Goal: Task Accomplishment & Management: Complete application form

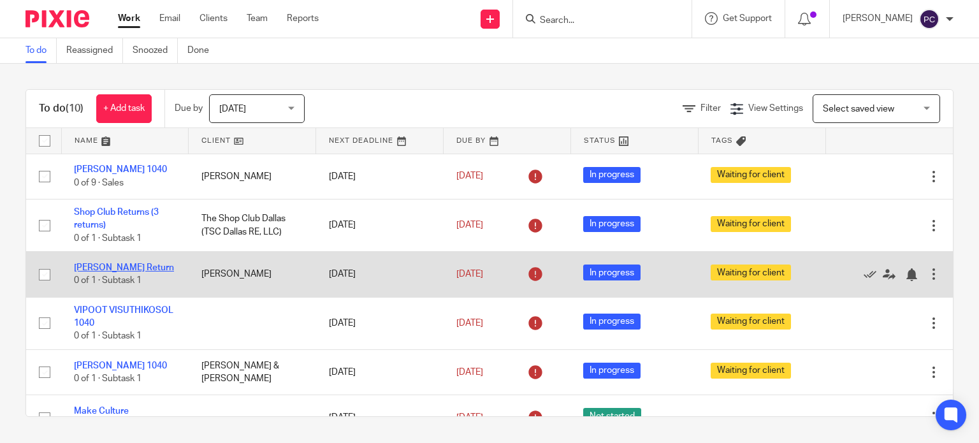
click at [80, 272] on link "Michael Jante Return" at bounding box center [124, 267] width 100 height 9
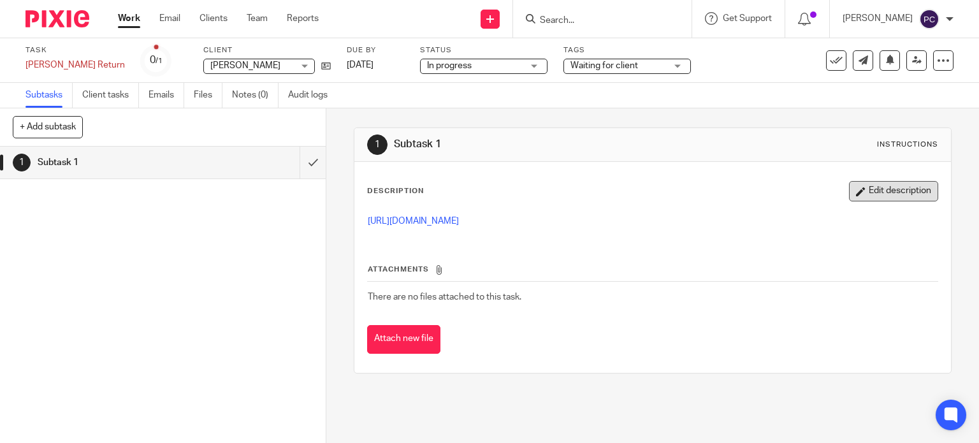
click at [856, 191] on button "Edit description" at bounding box center [893, 191] width 89 height 20
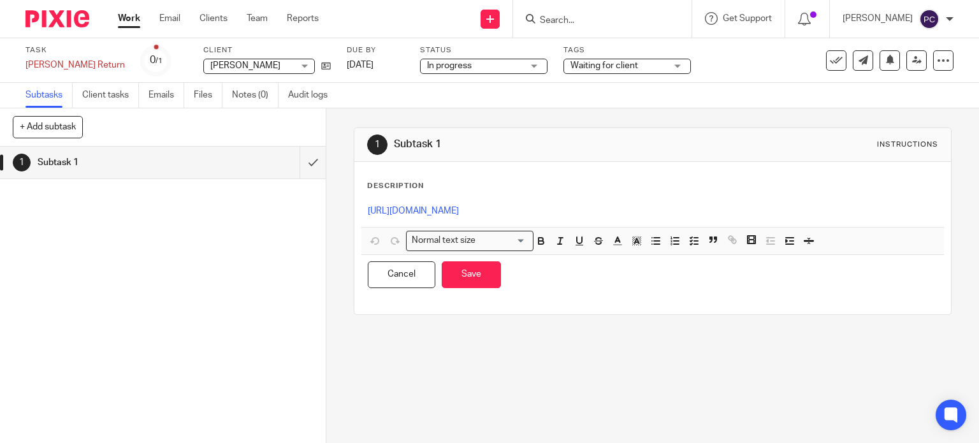
click at [416, 331] on div "1 Subtask 1 Instructions Description https://3.basecamp.com/5341776/buckets/394…" at bounding box center [653, 221] width 598 height 226
click at [676, 205] on p "https://3.basecamp.com/5341776/buckets/39473049/todos/8488263418" at bounding box center [653, 211] width 570 height 13
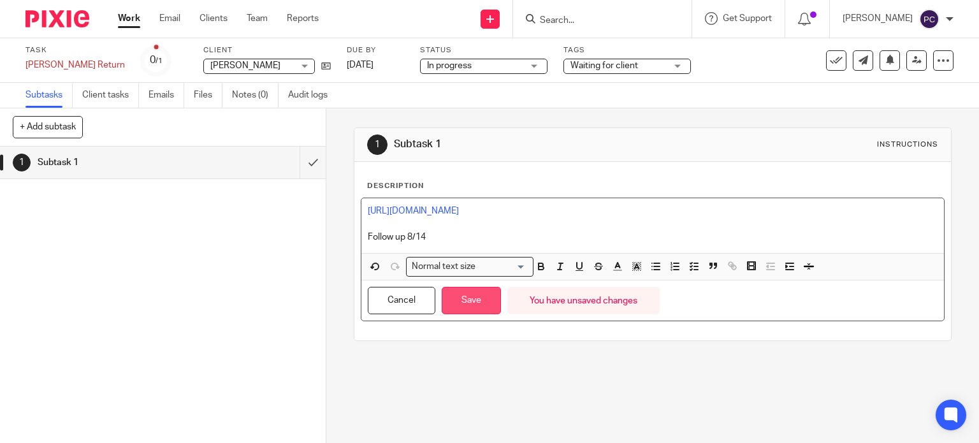
click at [454, 305] on button "Save" at bounding box center [471, 300] width 59 height 27
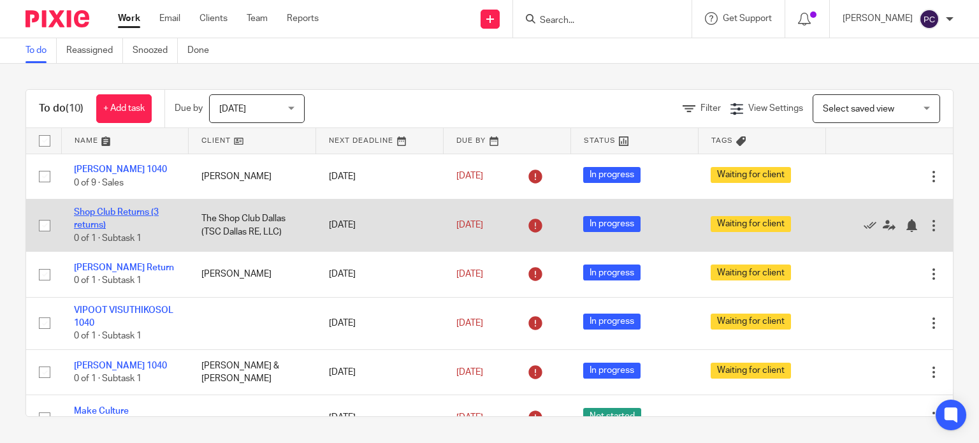
click at [85, 221] on link "Shop Club Returns (3 returns)" at bounding box center [116, 219] width 85 height 22
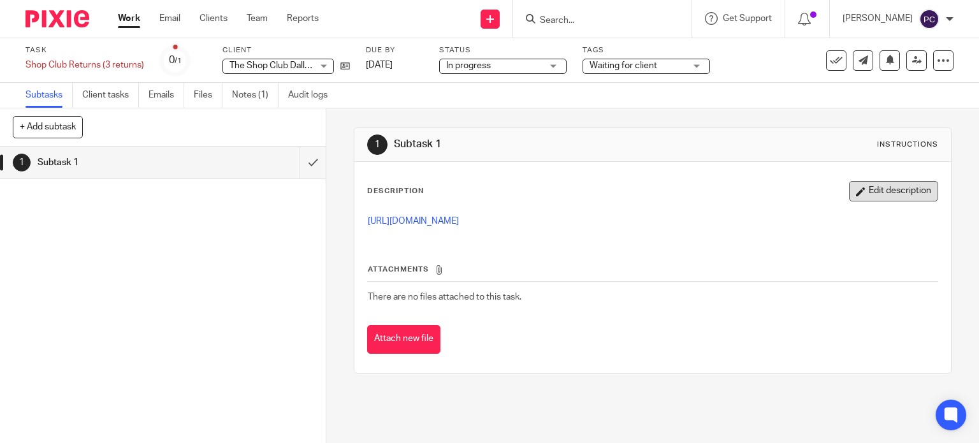
click at [900, 191] on button "Edit description" at bounding box center [893, 191] width 89 height 20
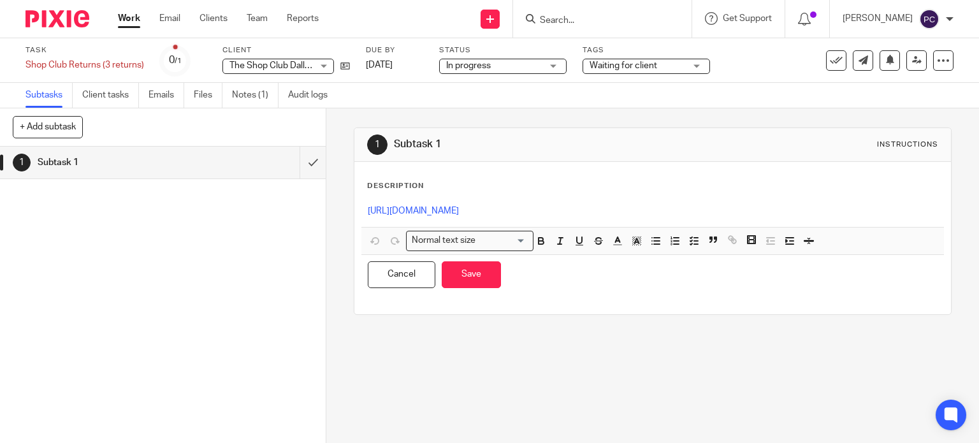
click at [678, 213] on p "https://3.basecamp.com/5341776/buckets/39473049/todos/8473549620" at bounding box center [653, 211] width 570 height 13
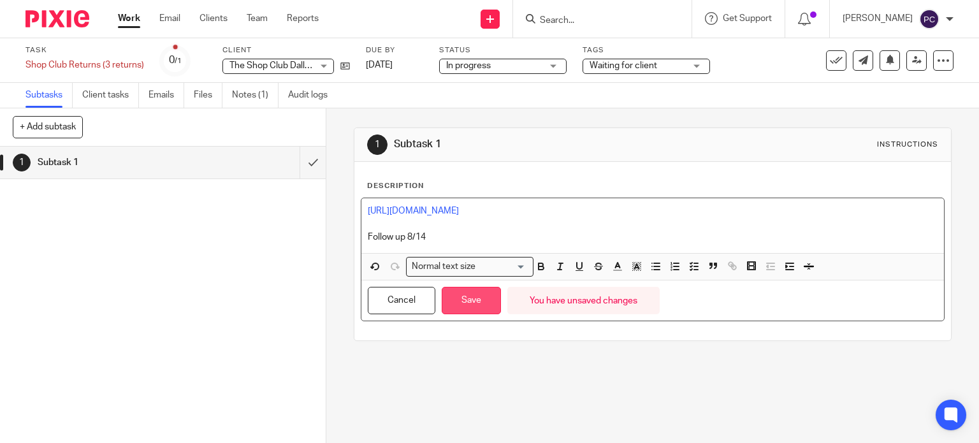
click at [447, 300] on button "Save" at bounding box center [471, 300] width 59 height 27
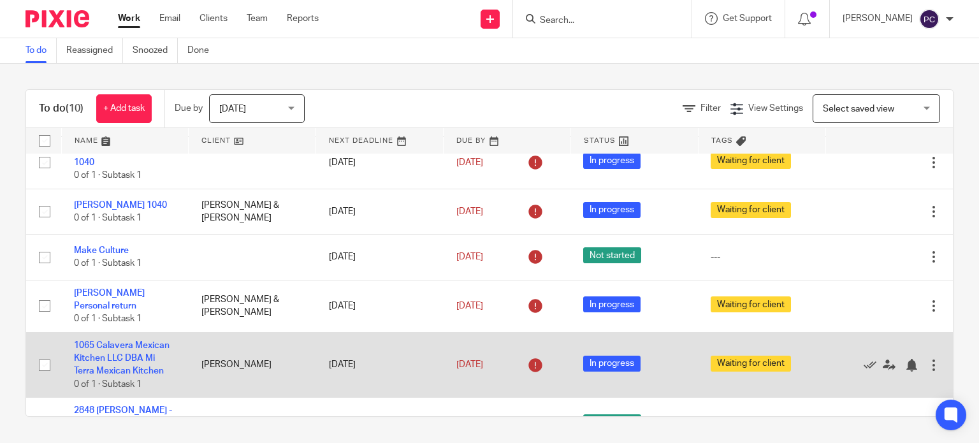
scroll to position [191, 0]
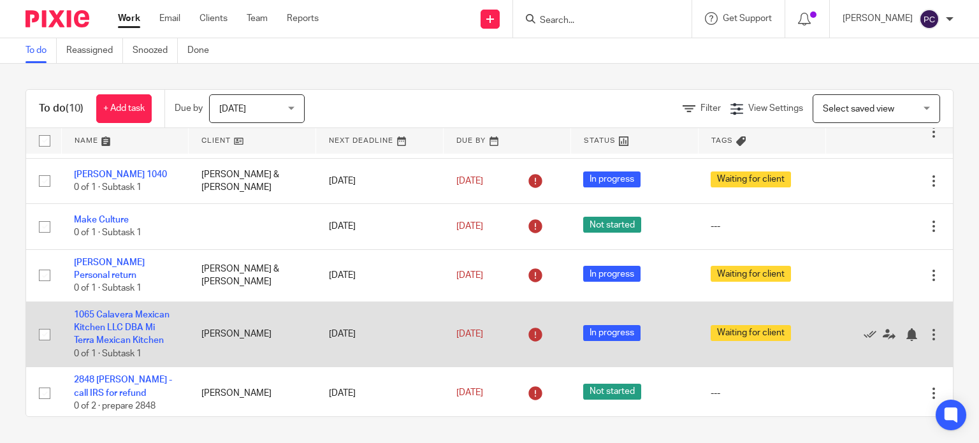
click at [96, 342] on td "1065 Calavera Mexican Kitchen LLC DBA Mi Terra Mexican Kitchen 0 of 1 · Subtask…" at bounding box center [124, 334] width 127 height 66
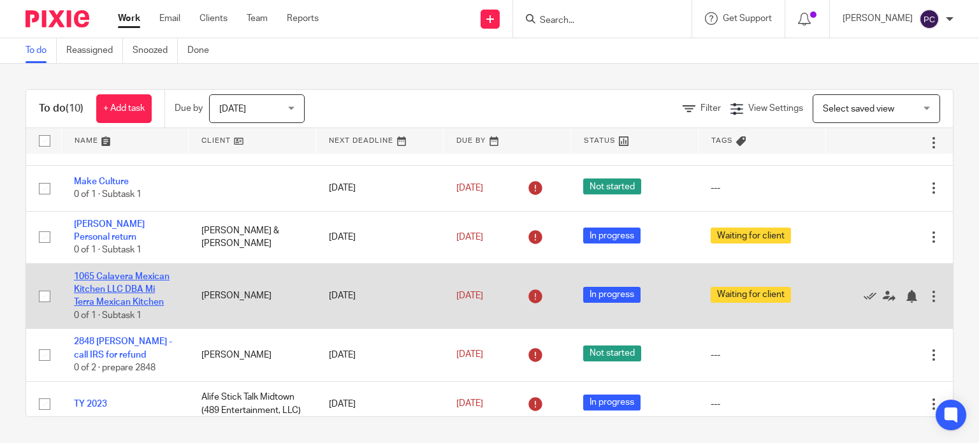
scroll to position [254, 0]
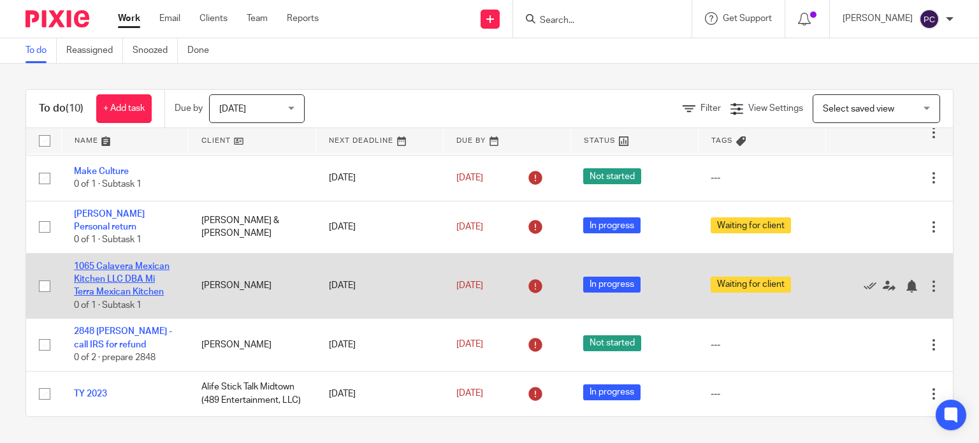
click at [113, 282] on link "1065 Calavera Mexican Kitchen LLC DBA Mi Terra Mexican Kitchen" at bounding box center [122, 279] width 96 height 35
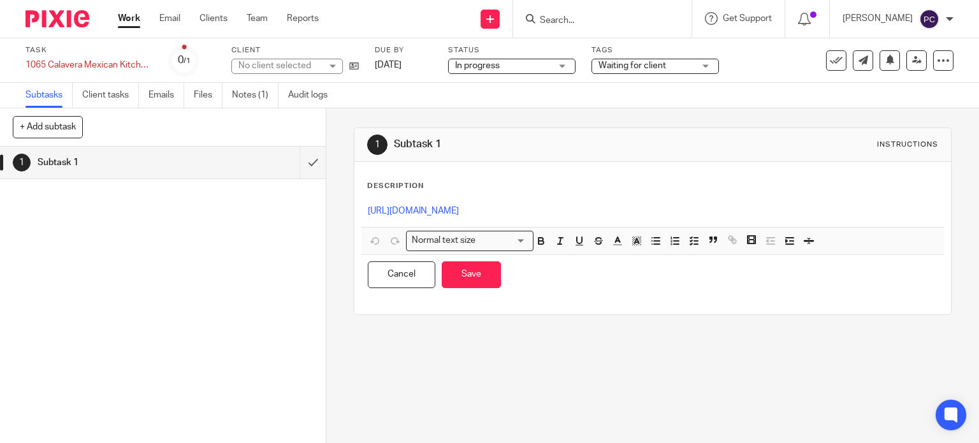
click at [683, 208] on p "https://3.basecamp.com/5341776/buckets/39473049/todos/8859548342" at bounding box center [653, 211] width 570 height 13
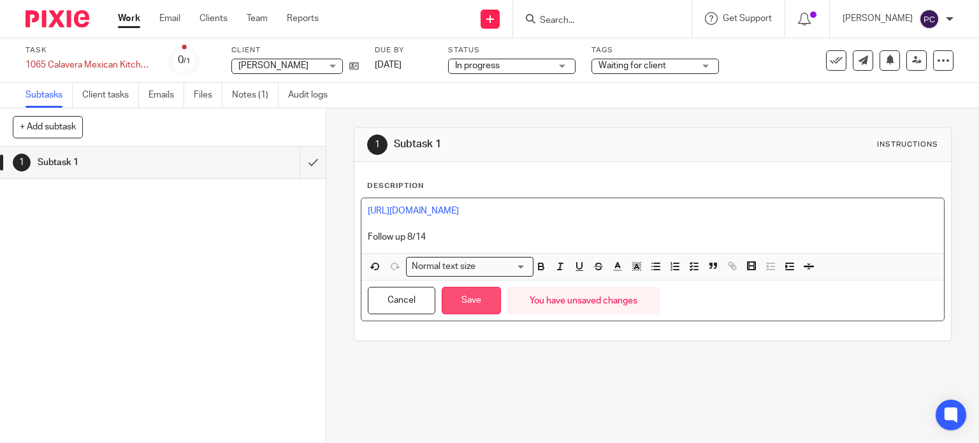
click at [452, 295] on button "Save" at bounding box center [471, 300] width 59 height 27
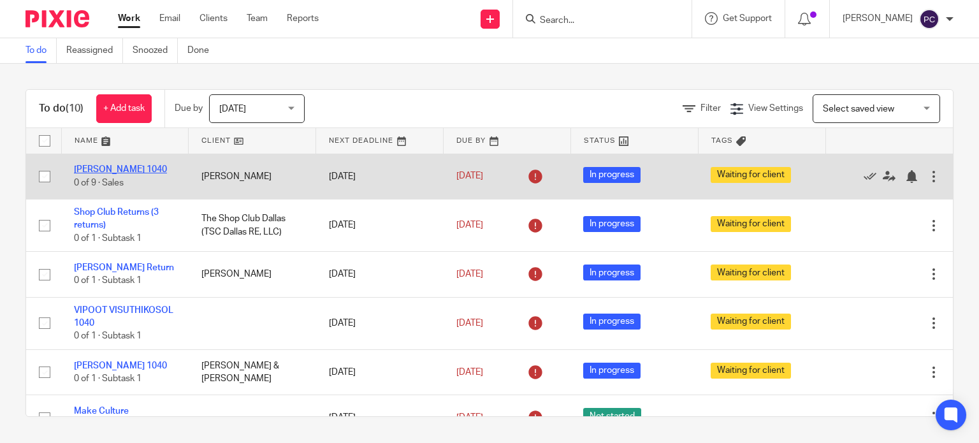
click at [94, 168] on link "[PERSON_NAME] 1040" at bounding box center [120, 169] width 93 height 9
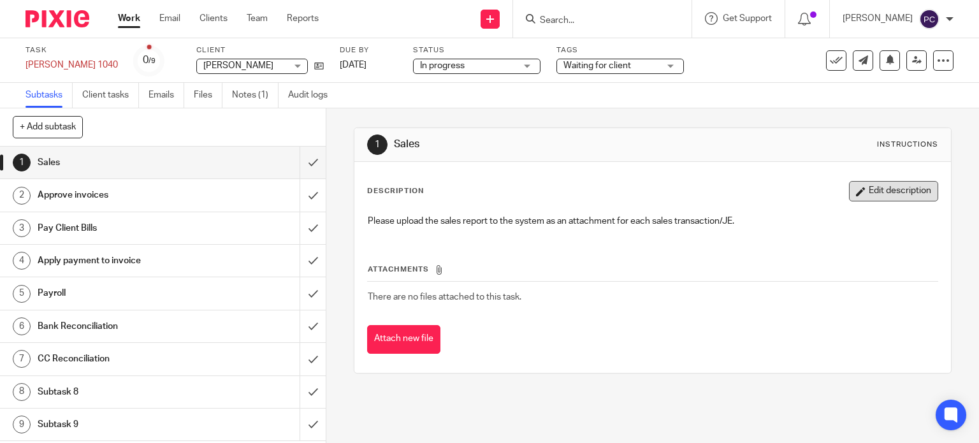
click at [868, 196] on button "Edit description" at bounding box center [893, 191] width 89 height 20
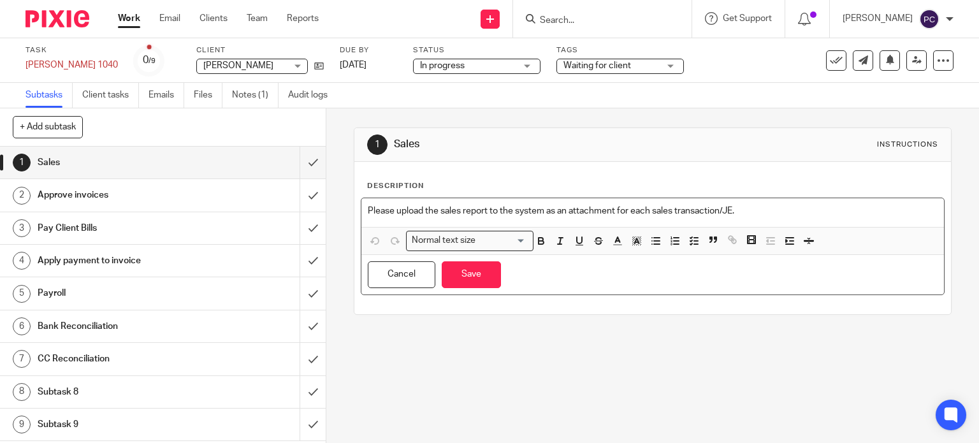
click at [747, 212] on p "Please upload the sales report to the system as an attachment for each sales tr…" at bounding box center [653, 211] width 570 height 13
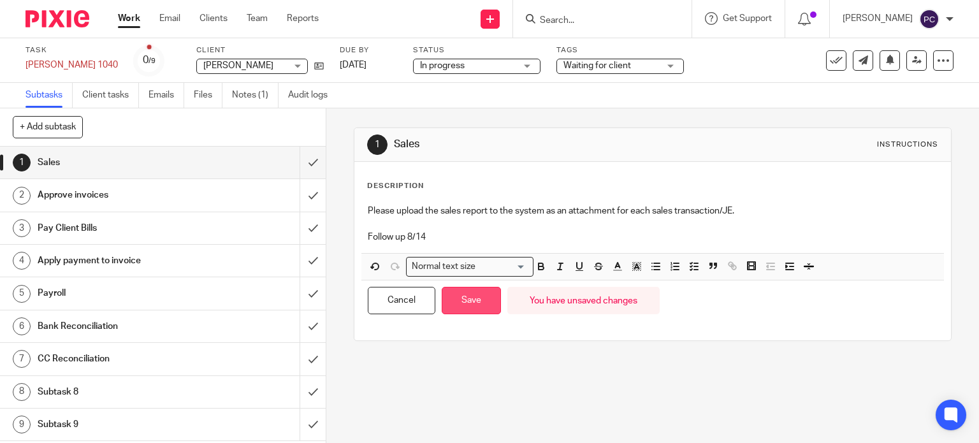
click at [466, 291] on button "Save" at bounding box center [471, 300] width 59 height 27
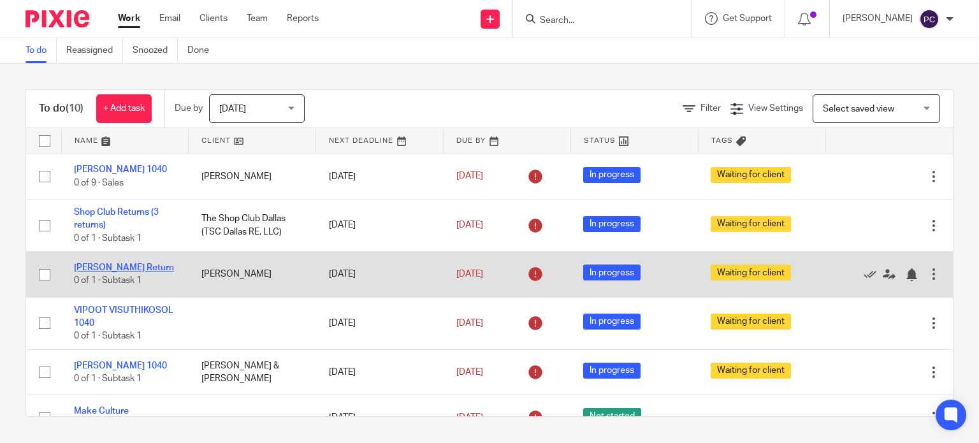
click at [105, 272] on link "[PERSON_NAME] Return" at bounding box center [124, 267] width 100 height 9
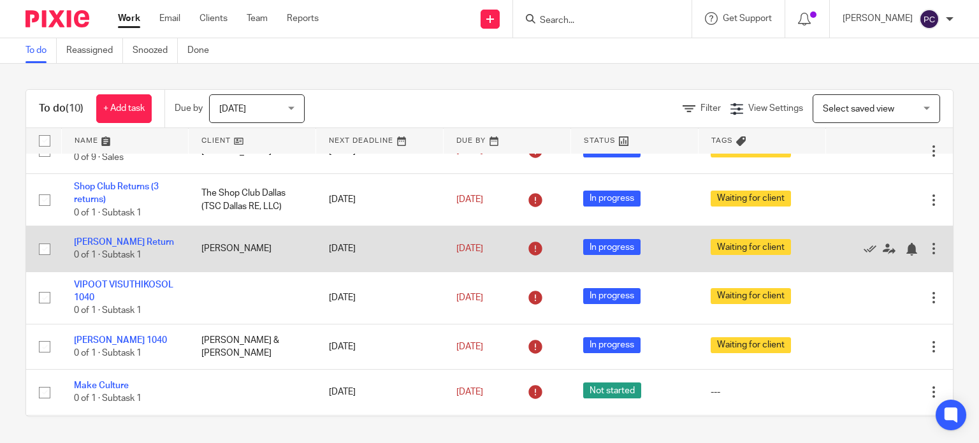
scroll to position [64, 0]
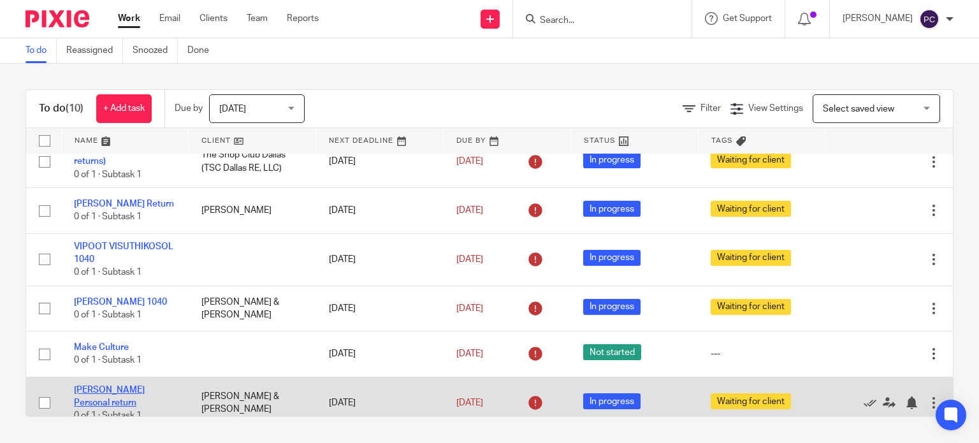
click at [103, 397] on link "[PERSON_NAME] Personal return" at bounding box center [109, 397] width 71 height 22
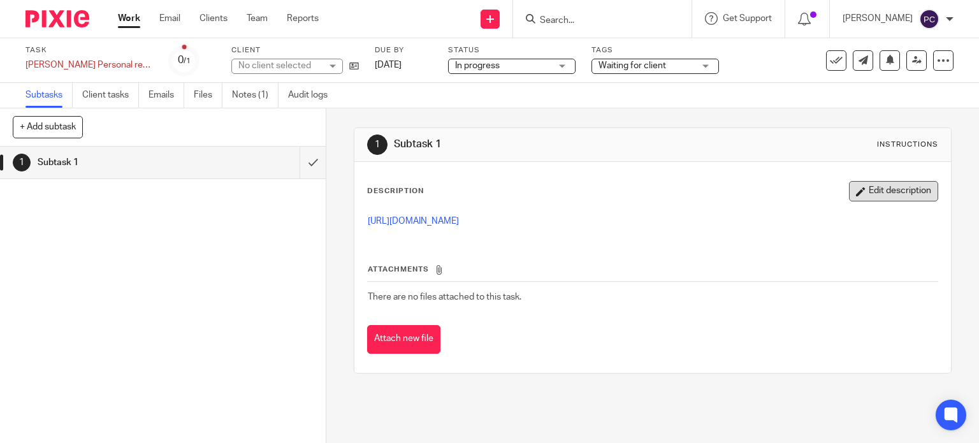
click at [849, 190] on button "Edit description" at bounding box center [893, 191] width 89 height 20
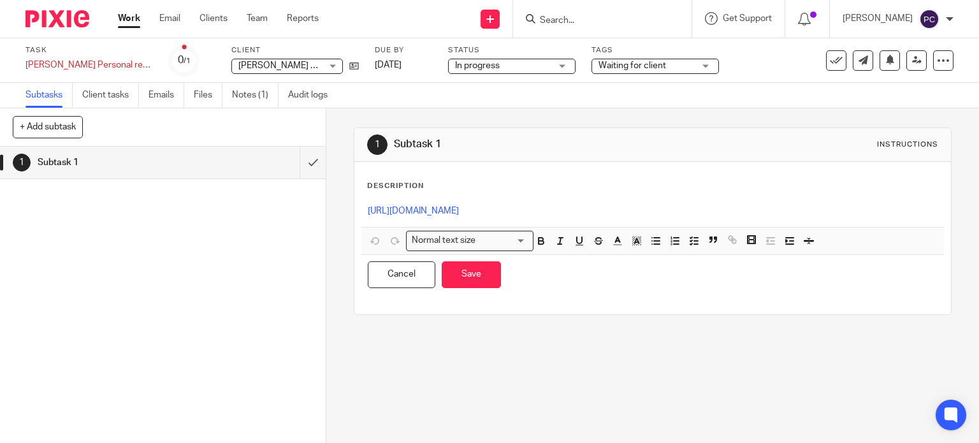
click at [704, 216] on p "https://3.basecamp.com/5341776/buckets/39473049/todos/8589068075" at bounding box center [653, 211] width 570 height 13
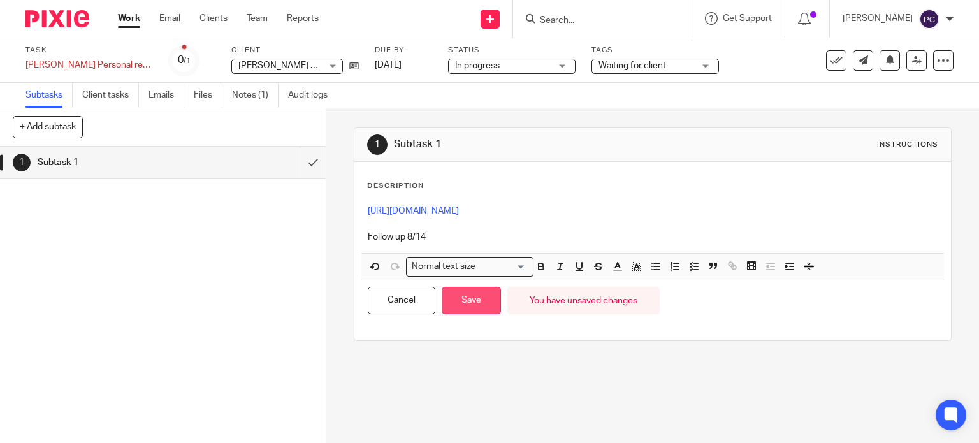
click at [459, 297] on button "Save" at bounding box center [471, 300] width 59 height 27
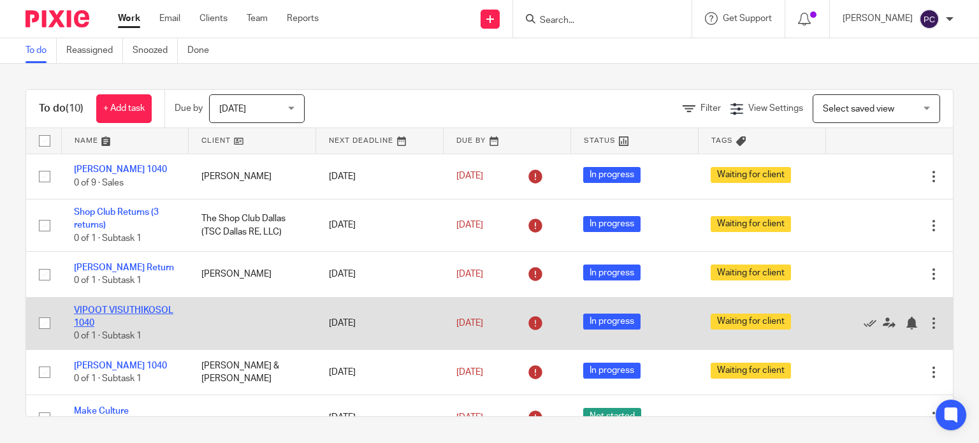
click at [113, 328] on link "VIPOOT VISUTHIKOSOL 1040" at bounding box center [123, 317] width 99 height 22
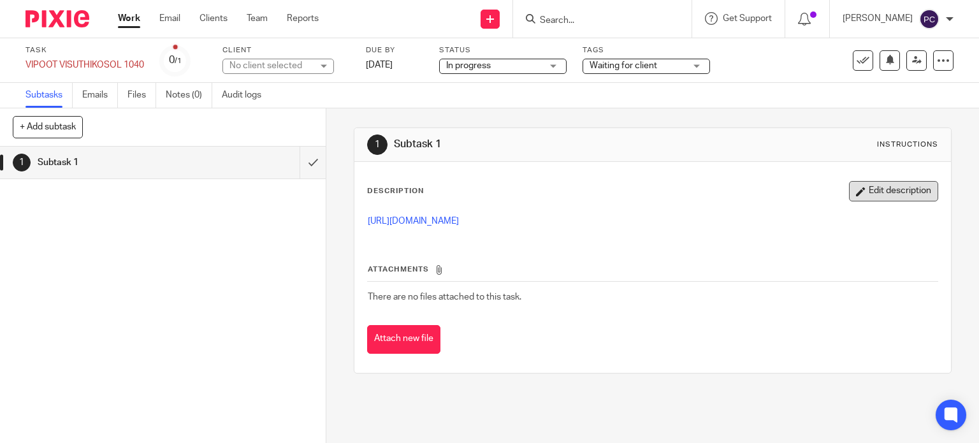
click at [902, 189] on button "Edit description" at bounding box center [893, 191] width 89 height 20
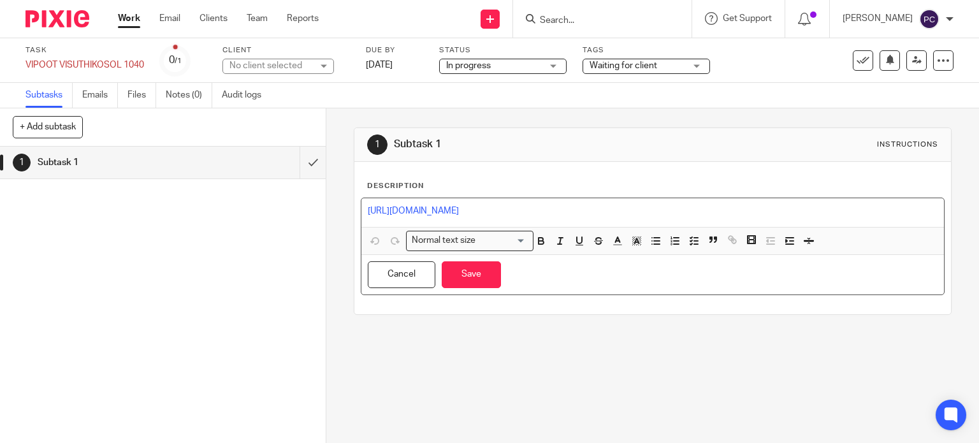
click at [672, 208] on p "[URL][DOMAIN_NAME]" at bounding box center [653, 211] width 570 height 13
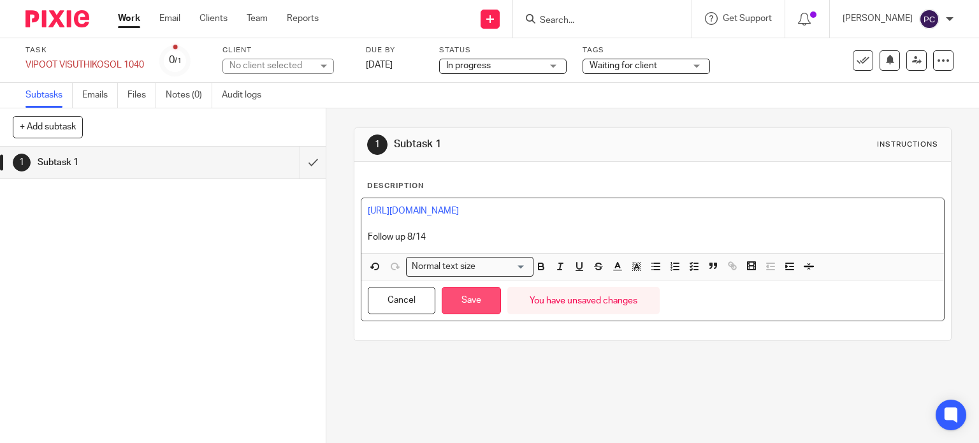
click at [450, 298] on button "Save" at bounding box center [471, 300] width 59 height 27
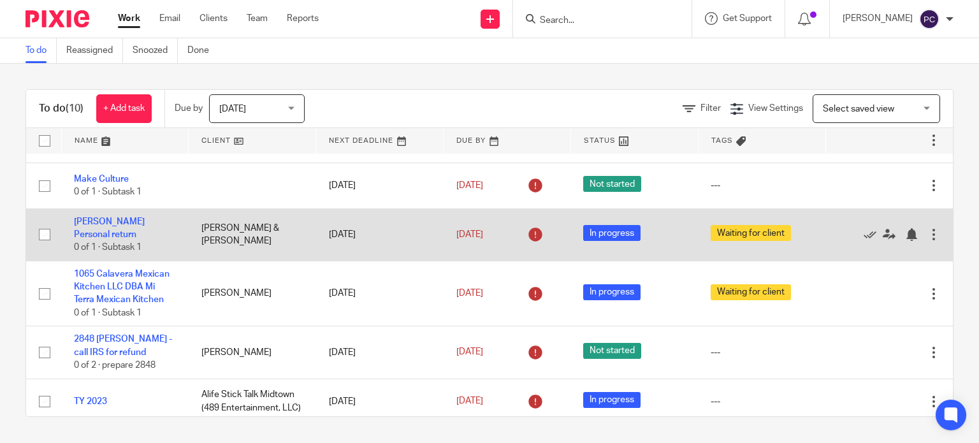
scroll to position [254, 0]
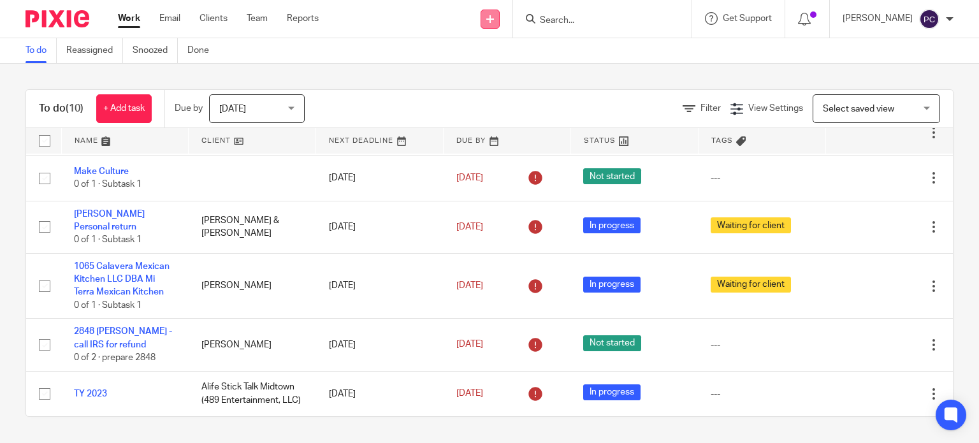
click at [494, 21] on icon at bounding box center [490, 19] width 8 height 8
click at [486, 82] on link "Create task" at bounding box center [502, 78] width 89 height 18
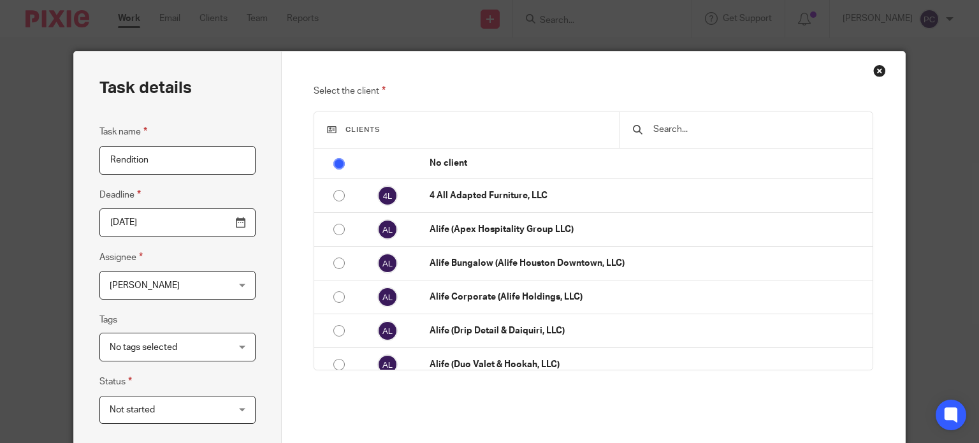
type input "Rendition"
click at [201, 287] on span "[PERSON_NAME]" at bounding box center [168, 284] width 116 height 27
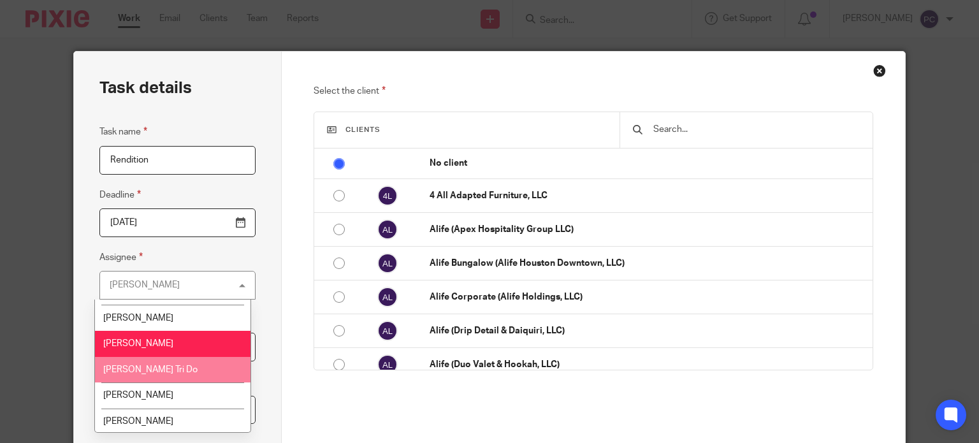
scroll to position [1138, 0]
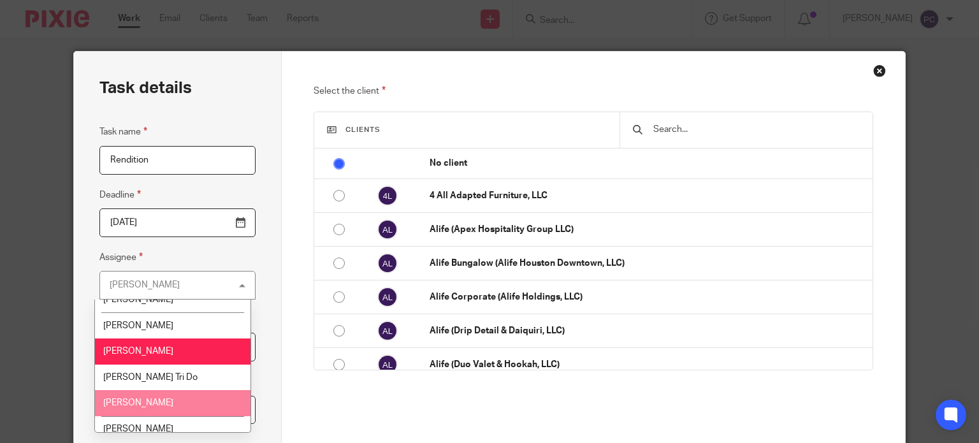
click at [136, 390] on li "[PERSON_NAME]" at bounding box center [172, 403] width 155 height 26
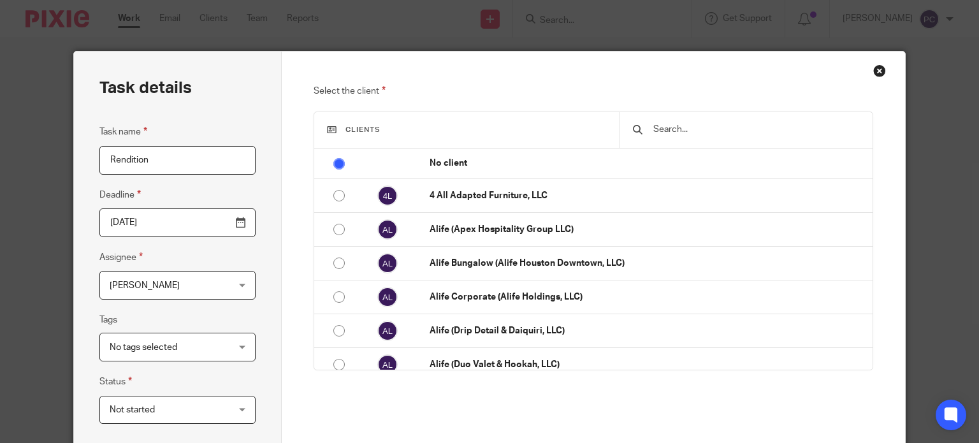
click at [681, 136] on input "text" at bounding box center [755, 129] width 207 height 14
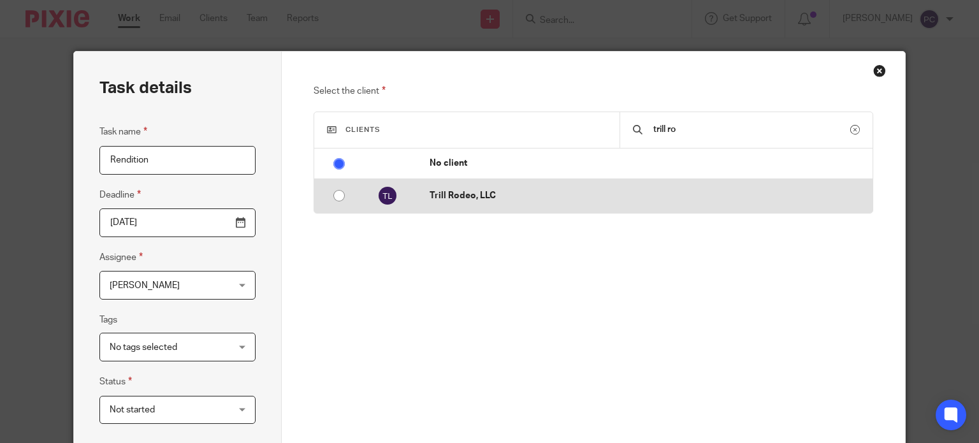
type input "trill ro"
click at [338, 198] on input "radio" at bounding box center [339, 196] width 24 height 24
radio input "false"
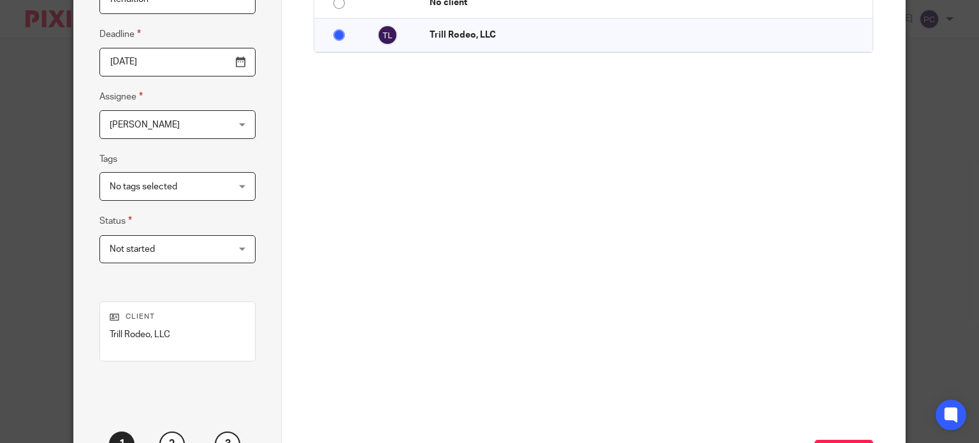
scroll to position [191, 0]
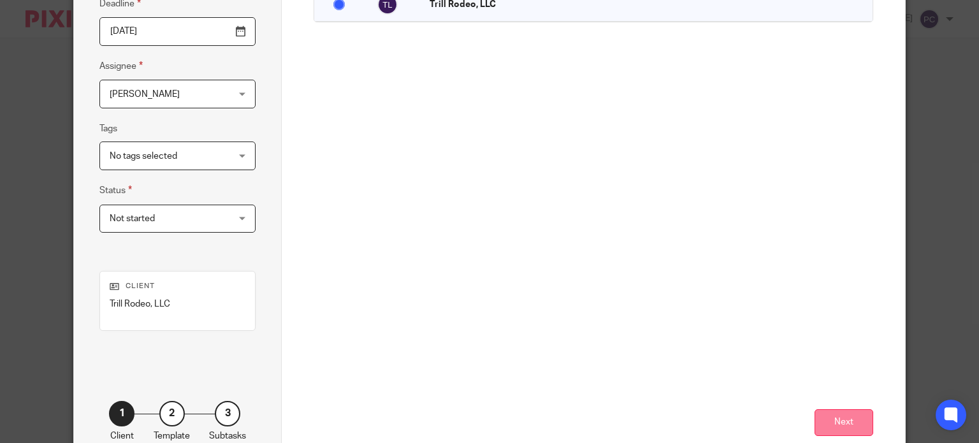
click at [825, 423] on button "Next" at bounding box center [843, 422] width 59 height 27
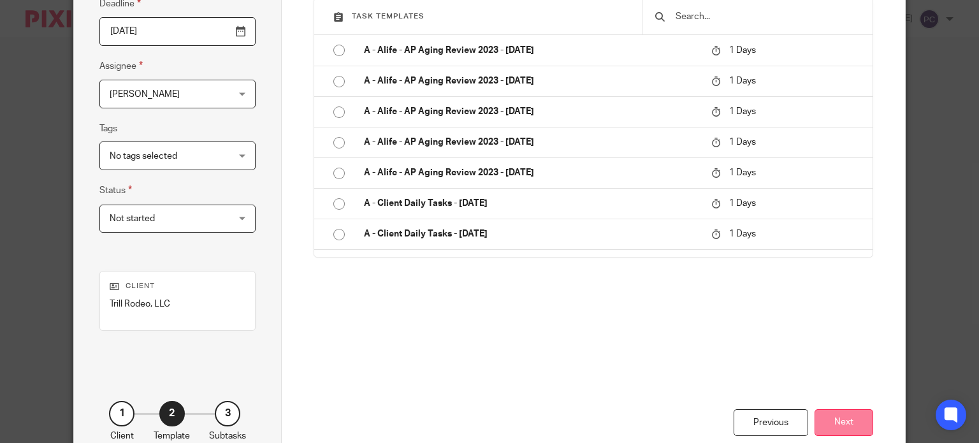
click at [836, 417] on button "Next" at bounding box center [843, 422] width 59 height 27
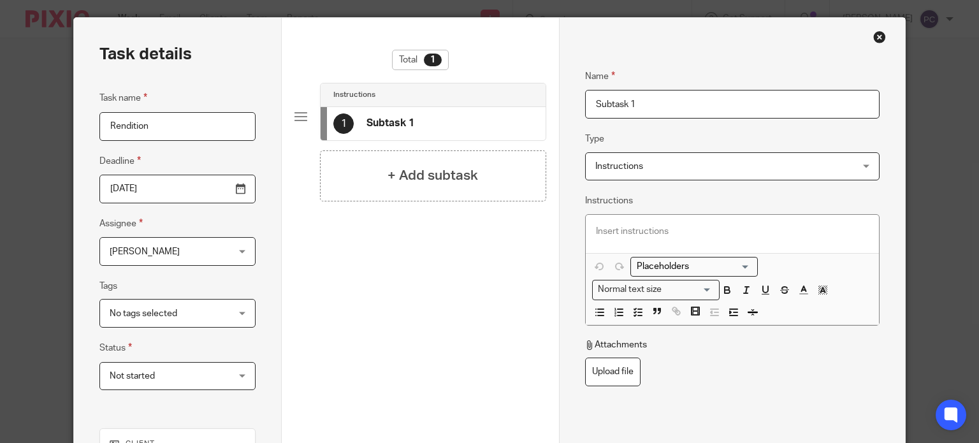
scroll to position [0, 0]
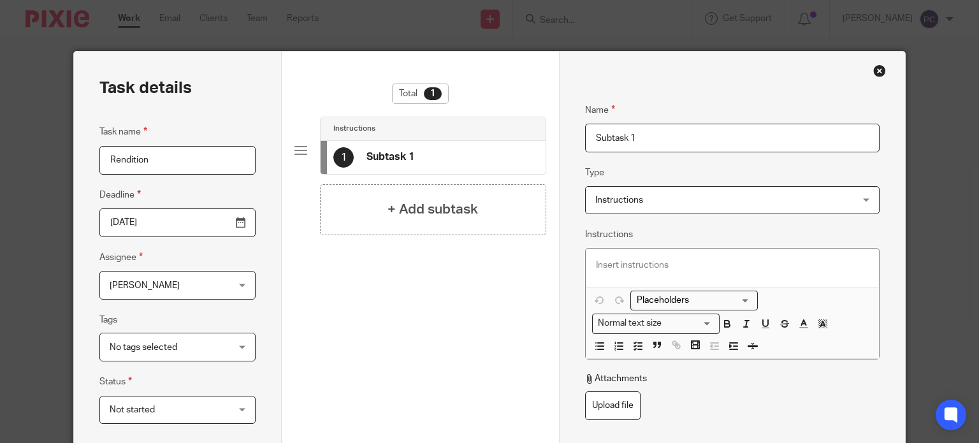
drag, startPoint x: 658, startPoint y: 137, endPoint x: 530, endPoint y: 133, distance: 127.5
click at [531, 133] on div "Task details Task name Rendition Deadline 2025-08-13 Assignee Rahil Hamirani Ra…" at bounding box center [489, 355] width 831 height 607
click at [639, 147] on input "Name" at bounding box center [732, 138] width 294 height 29
paste input "to sign"
click at [594, 140] on input "to sign" at bounding box center [732, 138] width 294 height 29
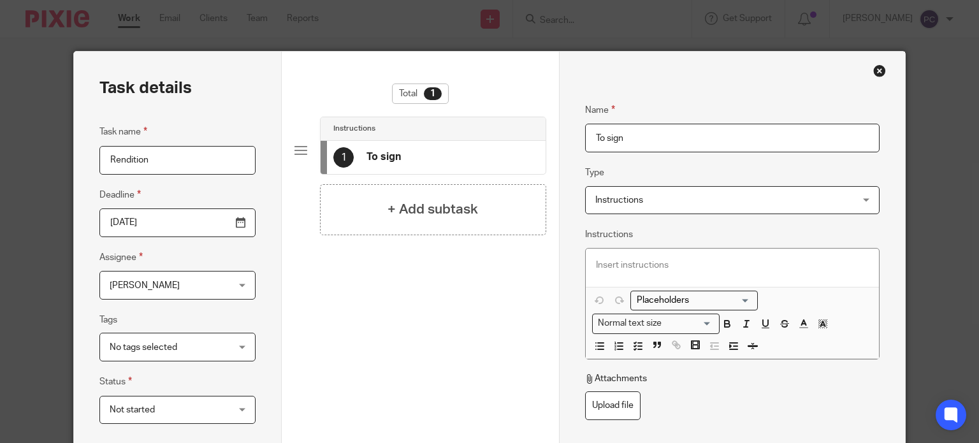
type input "To sign"
click at [625, 259] on p at bounding box center [732, 265] width 273 height 13
click at [613, 267] on p at bounding box center [732, 265] width 273 height 13
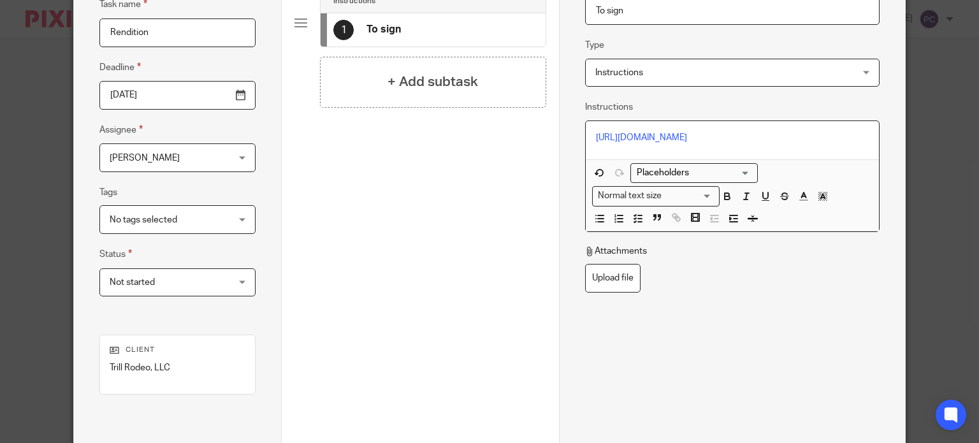
scroll to position [64, 0]
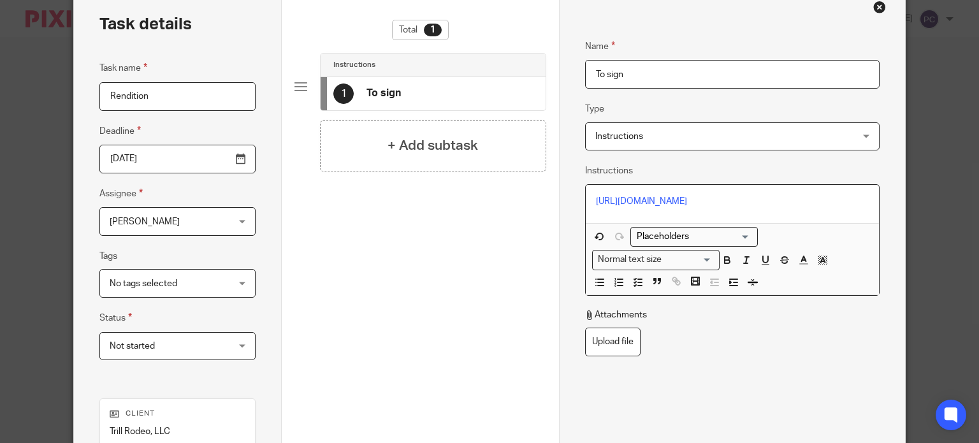
click at [155, 99] on input "Rendition" at bounding box center [177, 96] width 156 height 29
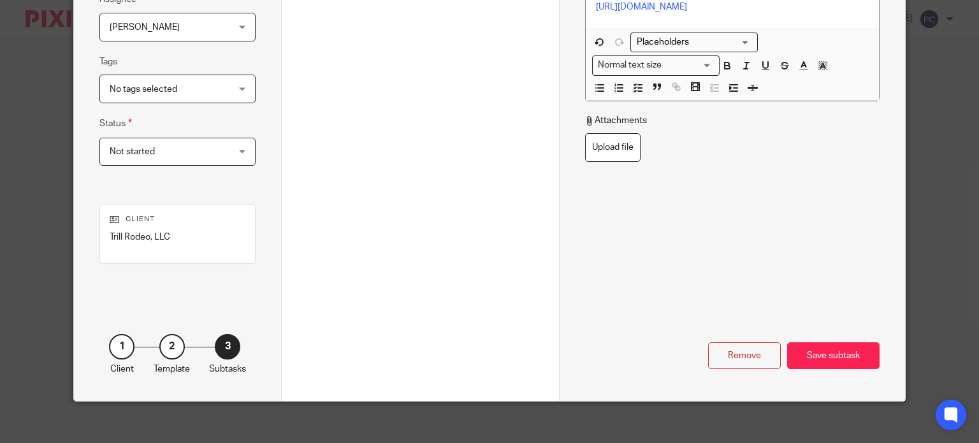
scroll to position [267, 0]
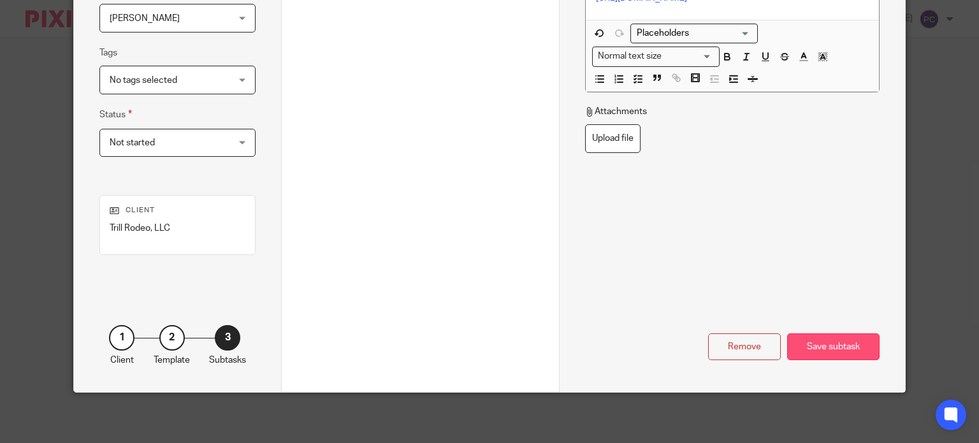
click at [816, 345] on div "Save subtask" at bounding box center [833, 346] width 92 height 27
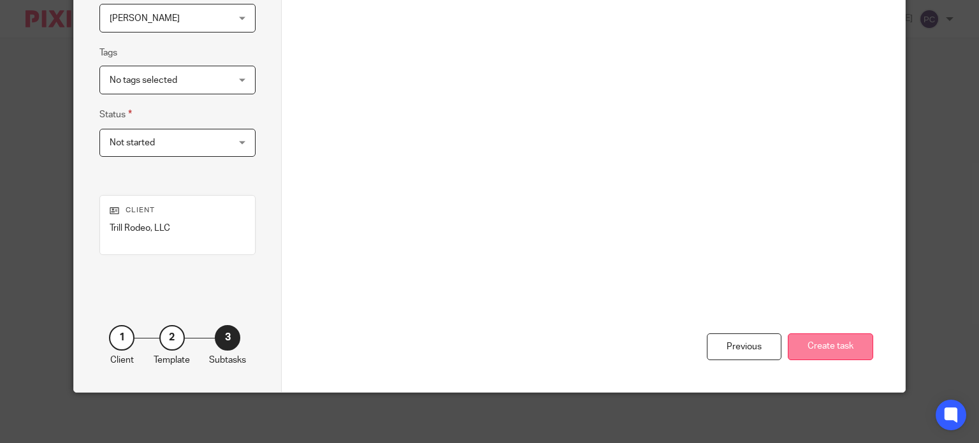
click at [814, 340] on button "Create task" at bounding box center [830, 346] width 85 height 27
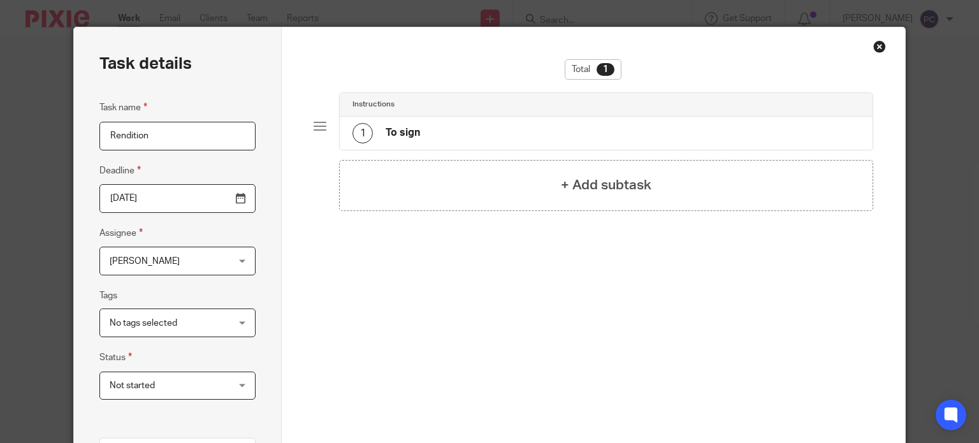
scroll to position [12, 0]
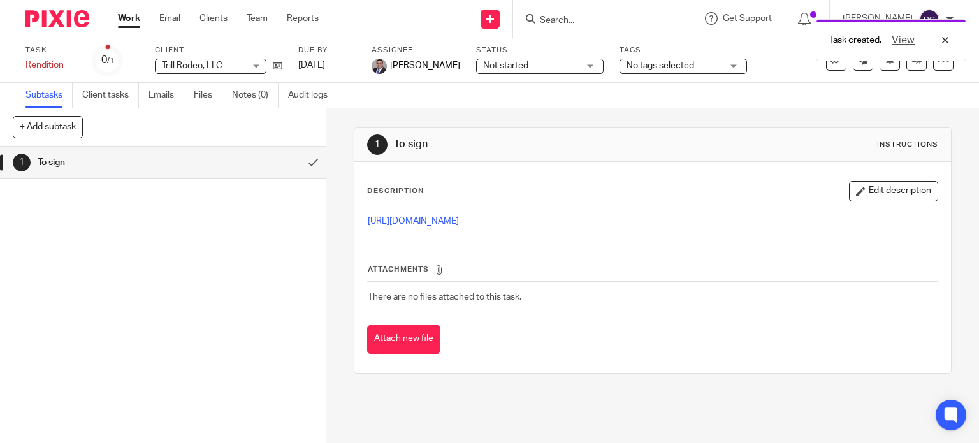
click at [506, 22] on div "Task created. View" at bounding box center [727, 37] width 477 height 48
click at [504, 23] on div "Task created. View" at bounding box center [727, 37] width 477 height 48
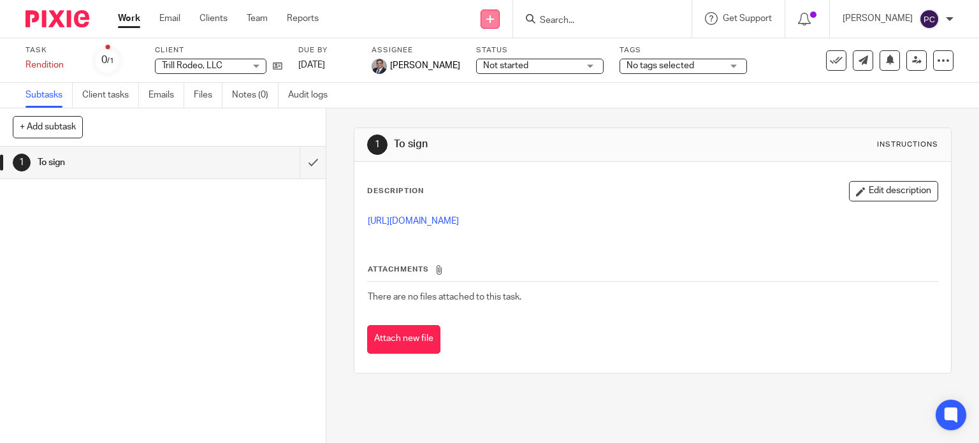
click at [495, 23] on link at bounding box center [490, 19] width 19 height 19
click at [500, 81] on link "Create task" at bounding box center [502, 78] width 89 height 18
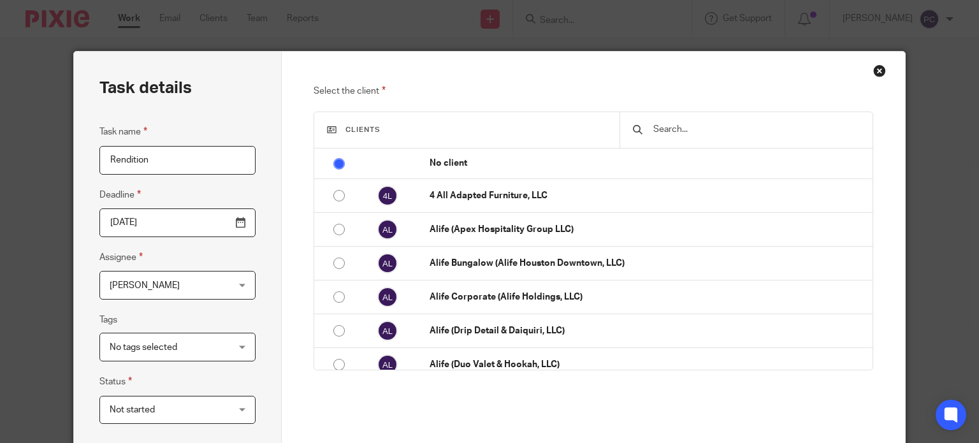
type input "Rendition"
click at [176, 278] on span "[PERSON_NAME]" at bounding box center [168, 284] width 116 height 27
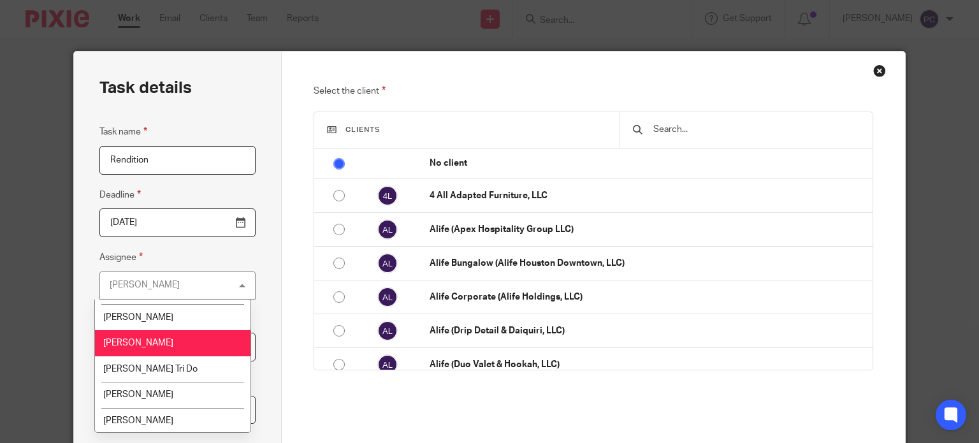
scroll to position [1147, 0]
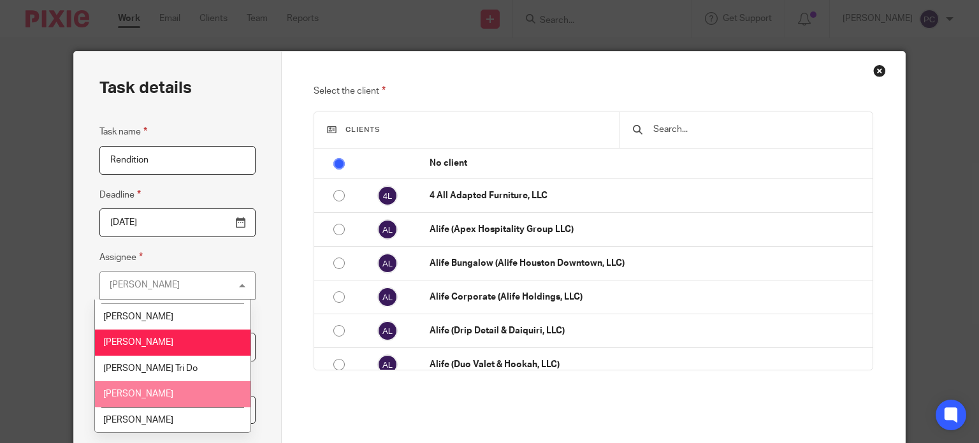
click at [152, 381] on li "[PERSON_NAME]" at bounding box center [172, 394] width 155 height 26
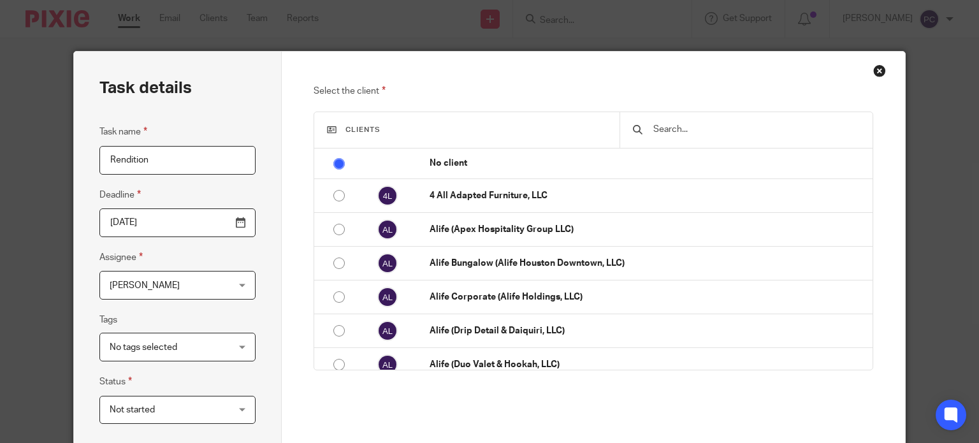
click at [698, 127] on input "text" at bounding box center [755, 129] width 207 height 14
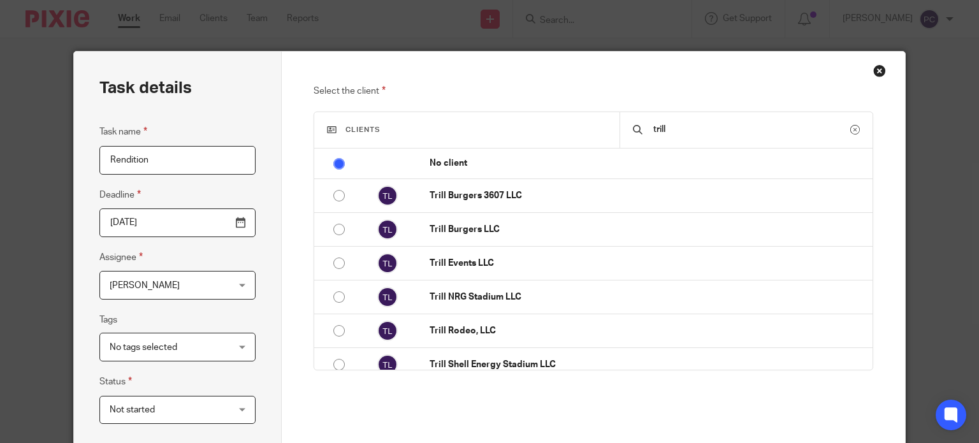
click at [758, 133] on input "trill" at bounding box center [751, 129] width 198 height 14
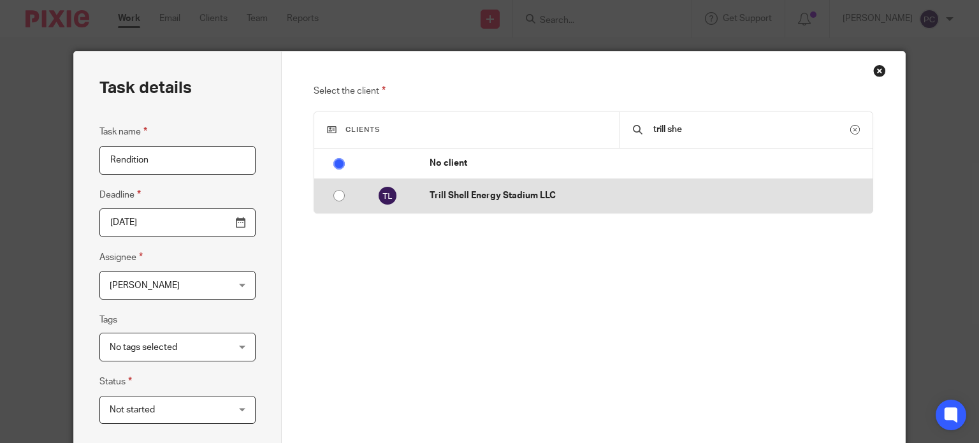
type input "trill she"
click at [336, 198] on input "radio" at bounding box center [339, 196] width 24 height 24
radio input "false"
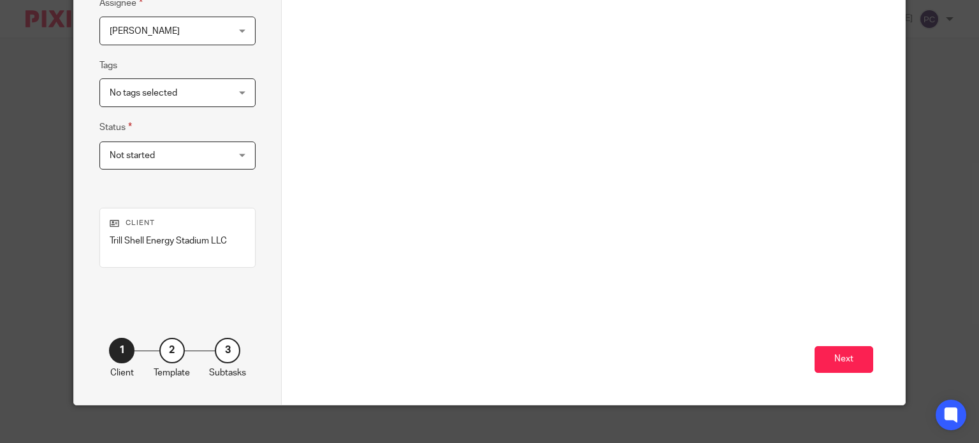
scroll to position [255, 0]
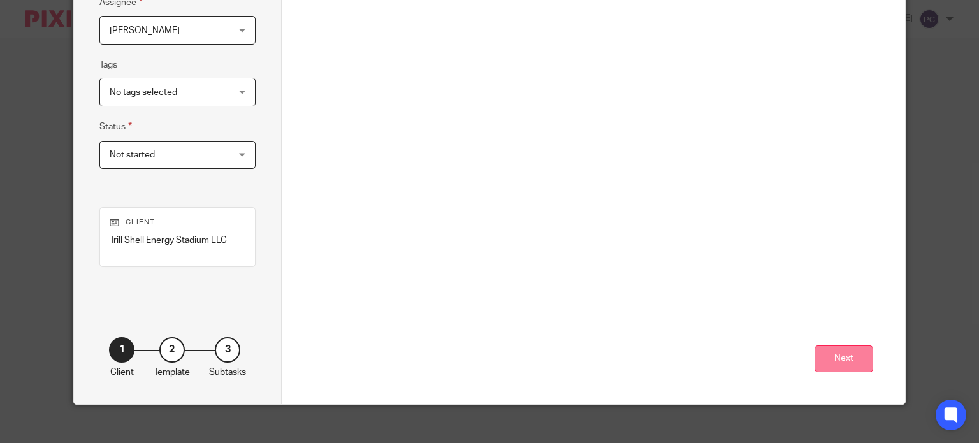
click at [842, 358] on button "Next" at bounding box center [843, 358] width 59 height 27
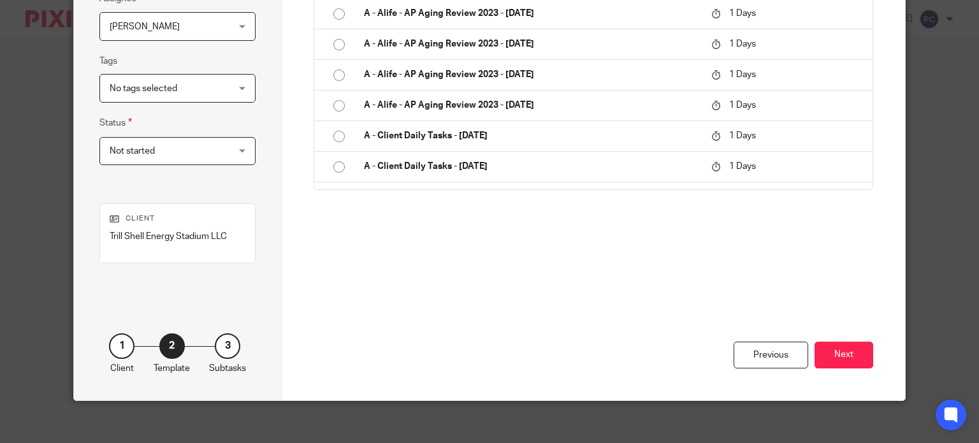
scroll to position [267, 0]
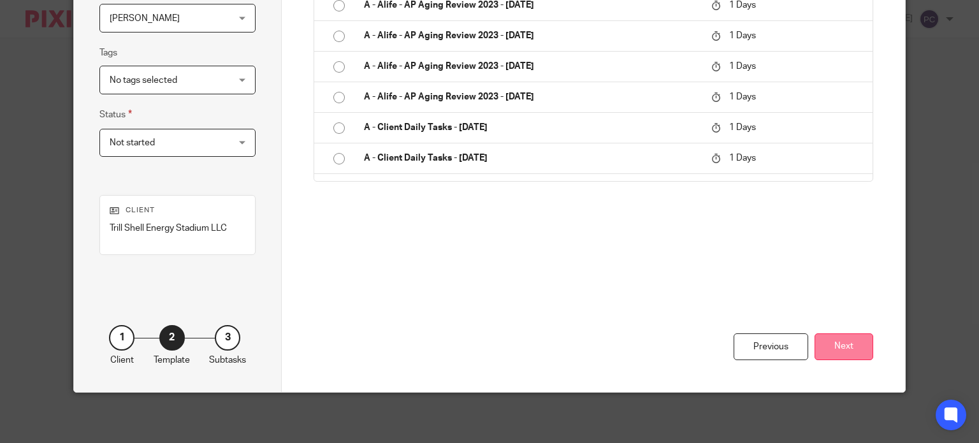
click at [844, 351] on button "Next" at bounding box center [843, 346] width 59 height 27
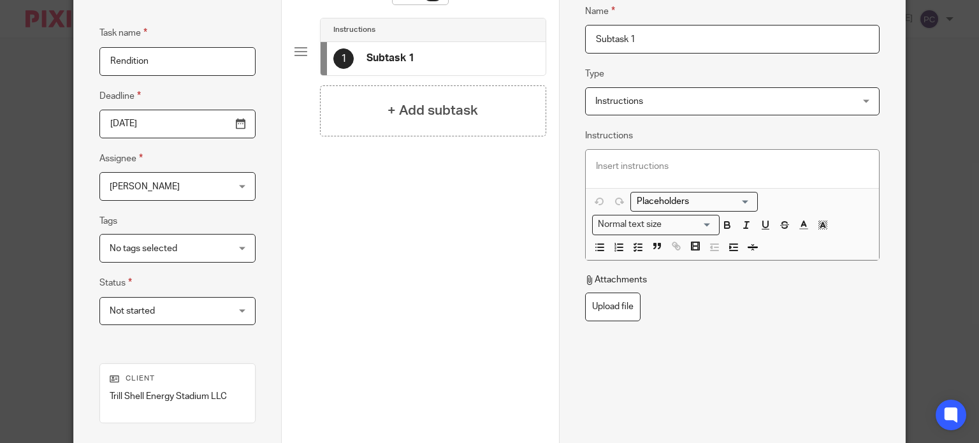
scroll to position [76, 0]
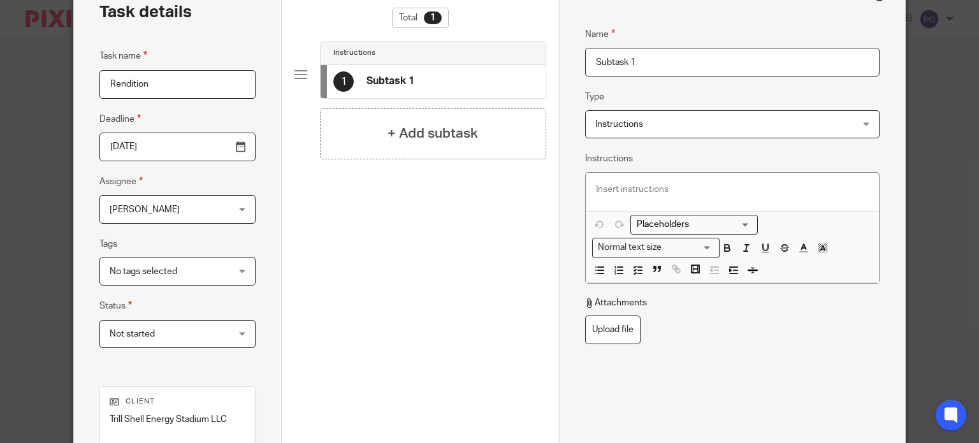
drag, startPoint x: 637, startPoint y: 62, endPoint x: 520, endPoint y: 62, distance: 116.6
click at [520, 62] on div "Task details Task name Rendition Deadline 2025-08-13 Assignee Rahil Hamirani Ra…" at bounding box center [489, 279] width 831 height 607
type input "To sing"
click at [655, 188] on p at bounding box center [732, 189] width 273 height 13
click at [603, 190] on p at bounding box center [732, 189] width 273 height 13
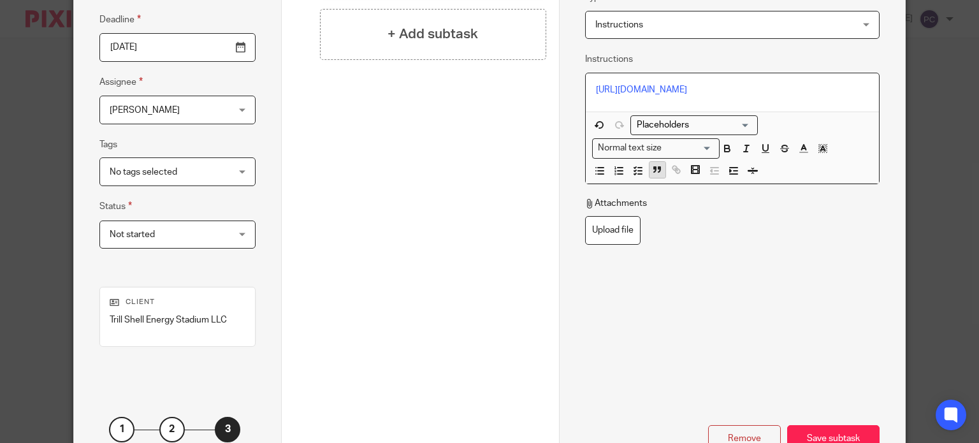
scroll to position [203, 0]
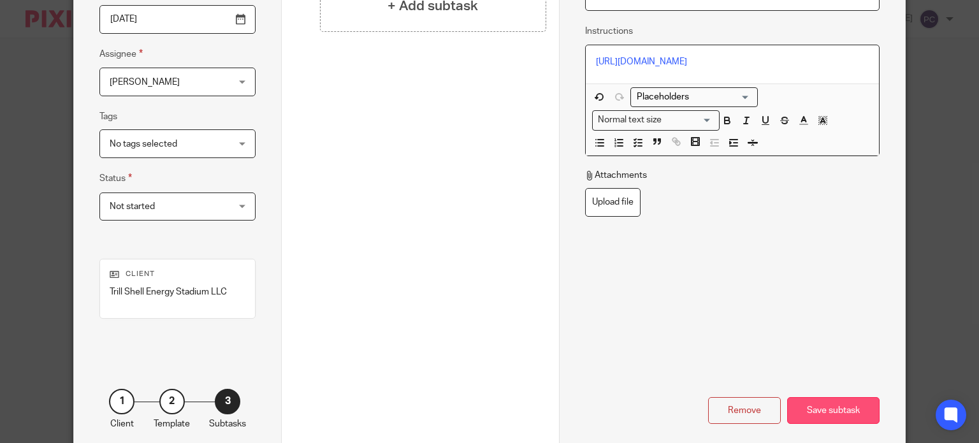
click at [810, 412] on div "Save subtask" at bounding box center [833, 410] width 92 height 27
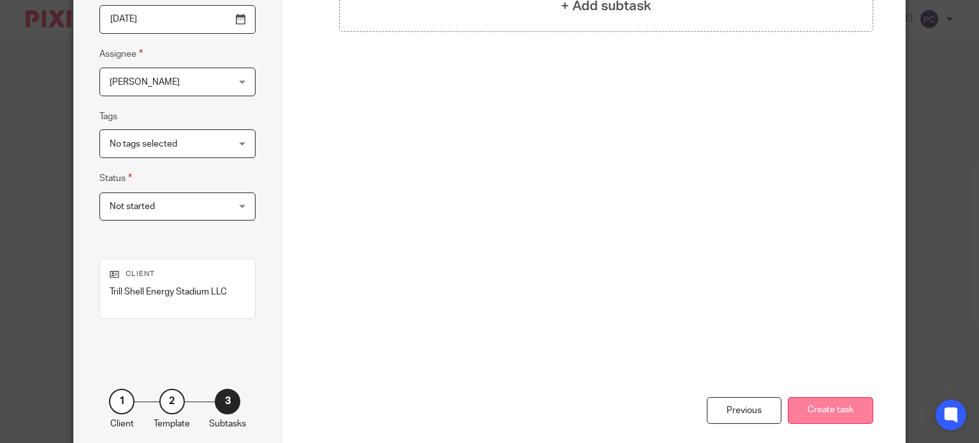
click at [823, 405] on button "Create task" at bounding box center [830, 410] width 85 height 27
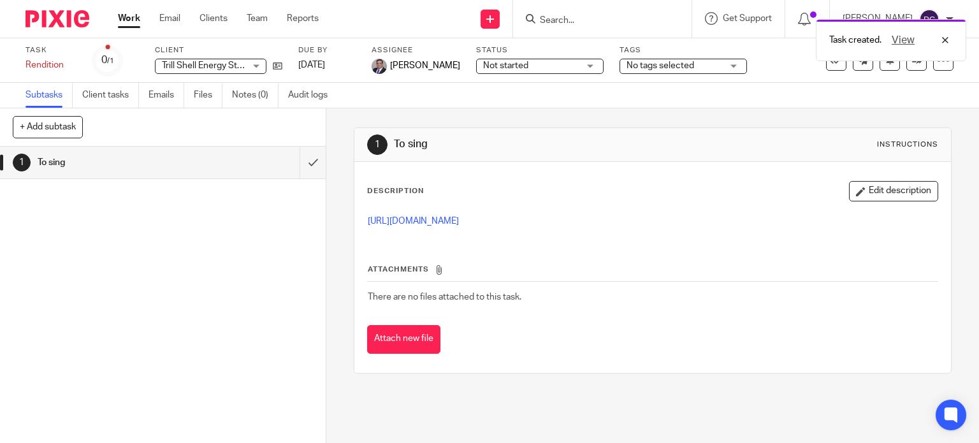
click at [505, 20] on div "Task created. View" at bounding box center [727, 37] width 477 height 48
click at [501, 23] on div "Task created. View" at bounding box center [727, 37] width 477 height 48
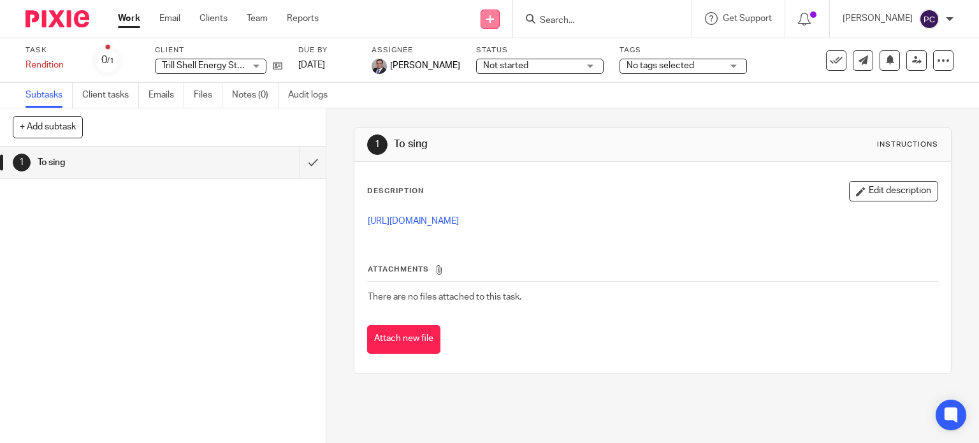
click at [494, 20] on icon at bounding box center [490, 19] width 8 height 8
click at [505, 79] on link "Create task" at bounding box center [502, 78] width 89 height 18
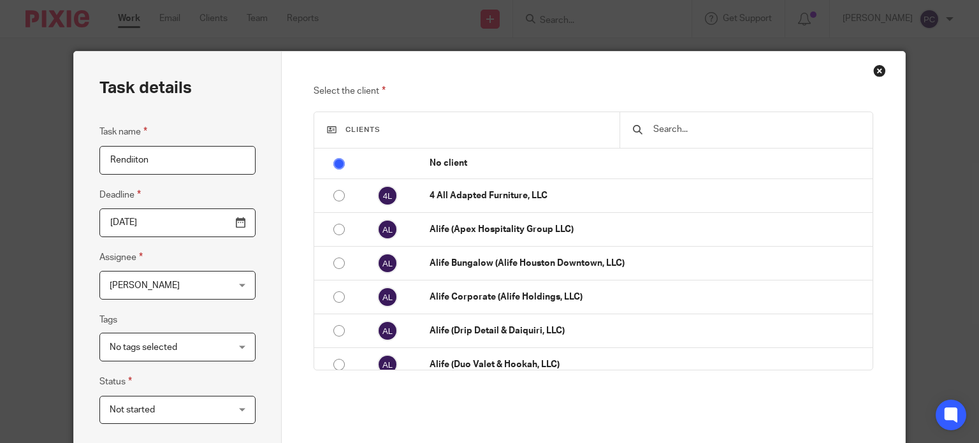
click at [124, 157] on input "Rendiiton" at bounding box center [177, 160] width 156 height 29
type input "Rendition"
click at [140, 290] on span "[PERSON_NAME]" at bounding box center [168, 284] width 116 height 27
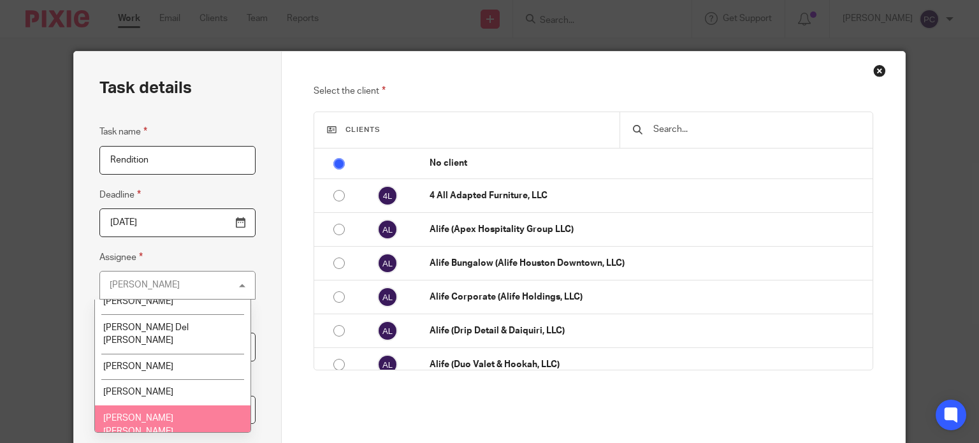
scroll to position [1202, 0]
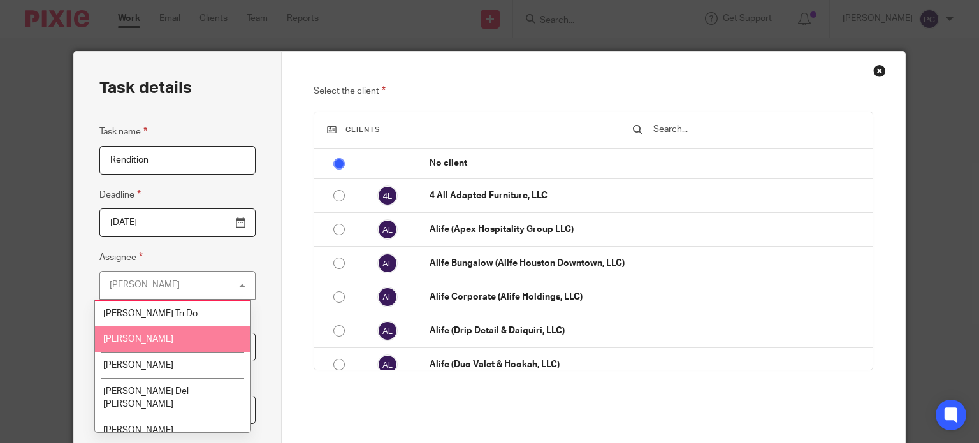
click at [141, 326] on li "[PERSON_NAME]" at bounding box center [172, 339] width 155 height 26
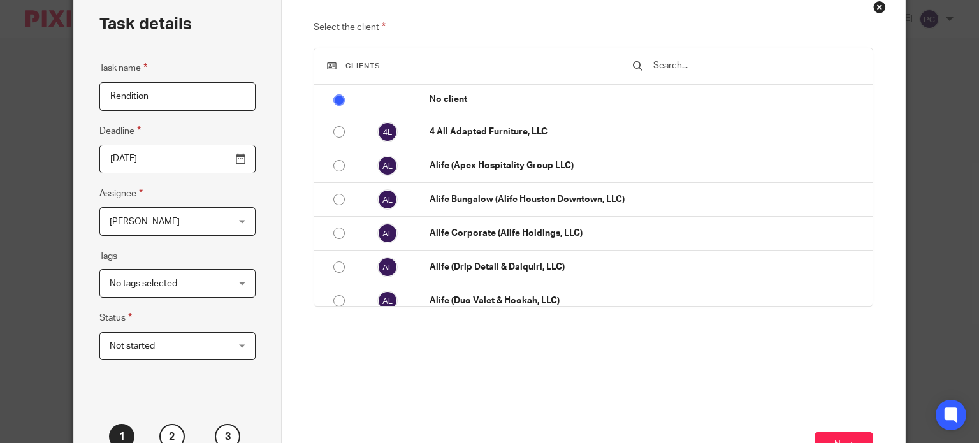
scroll to position [127, 0]
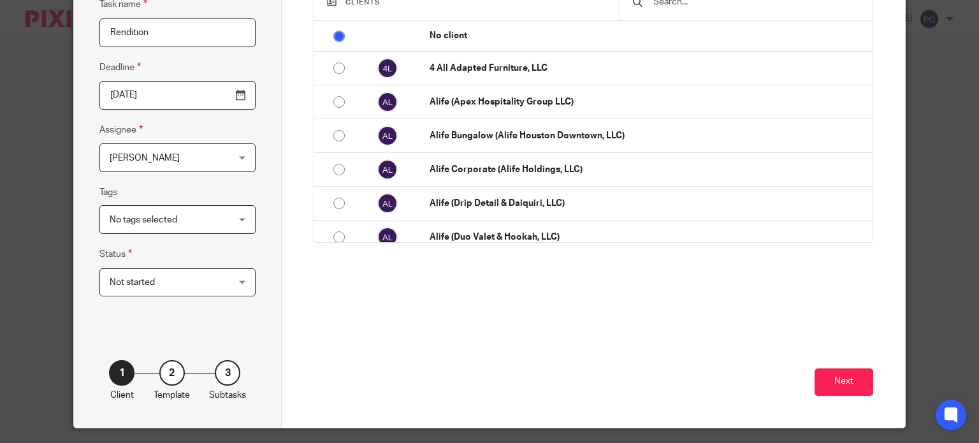
click at [179, 235] on div "Task name Rendition Deadline [DATE] Assignee [PERSON_NAME] [PERSON_NAME] Client…" at bounding box center [177, 153] width 156 height 312
click at [182, 226] on span "No tags selected" at bounding box center [168, 219] width 116 height 27
click at [191, 194] on fieldset "Tags No tags selected In review In review (client) Ready to file Records receiv…" at bounding box center [177, 209] width 156 height 49
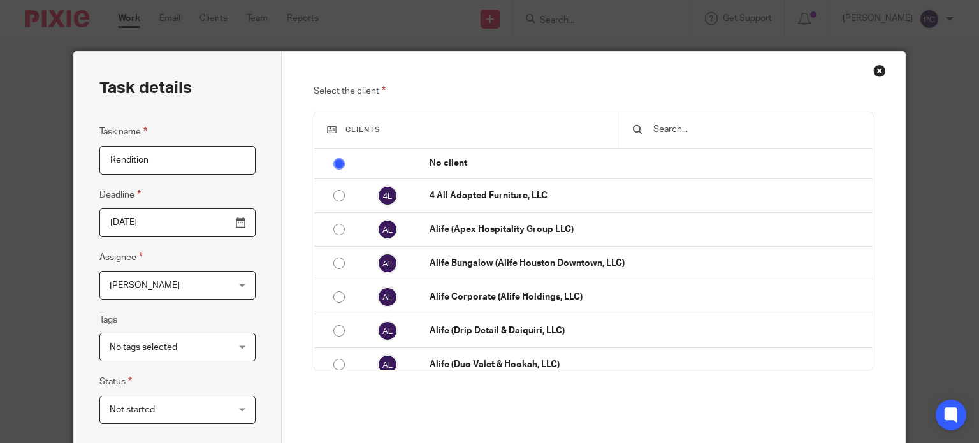
scroll to position [0, 0]
click at [726, 129] on input "text" at bounding box center [755, 129] width 207 height 14
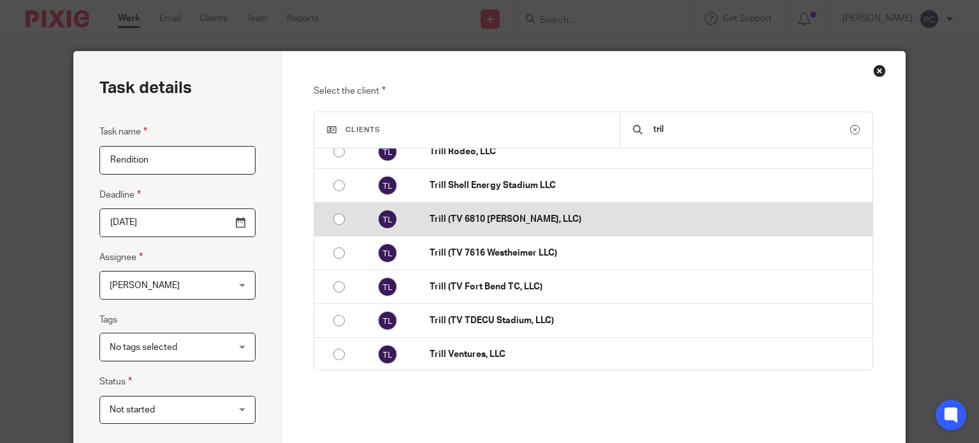
scroll to position [64, 0]
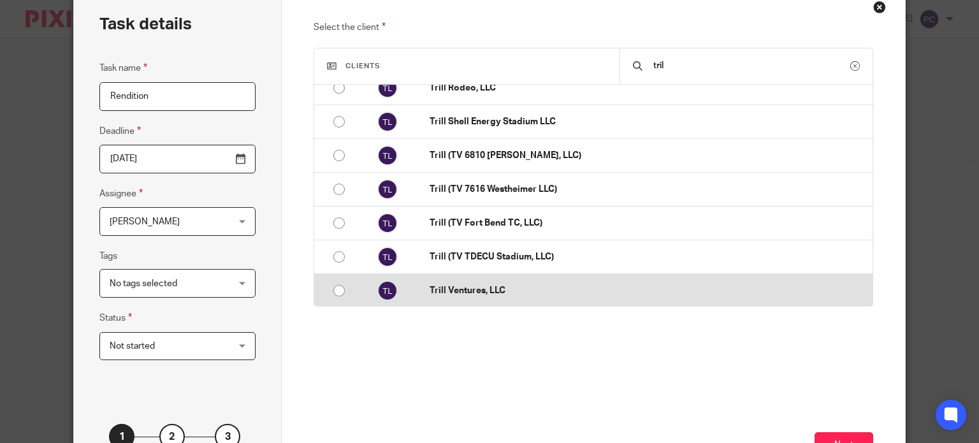
type input "tril"
click at [337, 287] on input "radio" at bounding box center [339, 290] width 24 height 24
radio input "false"
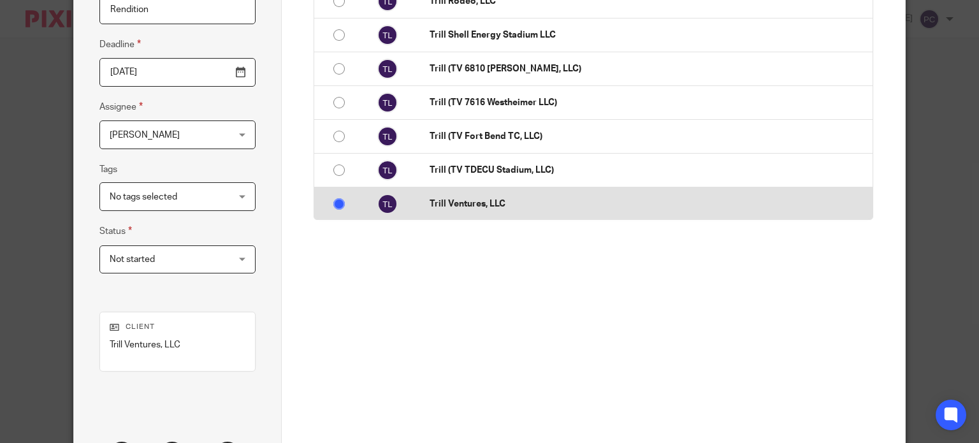
scroll to position [191, 0]
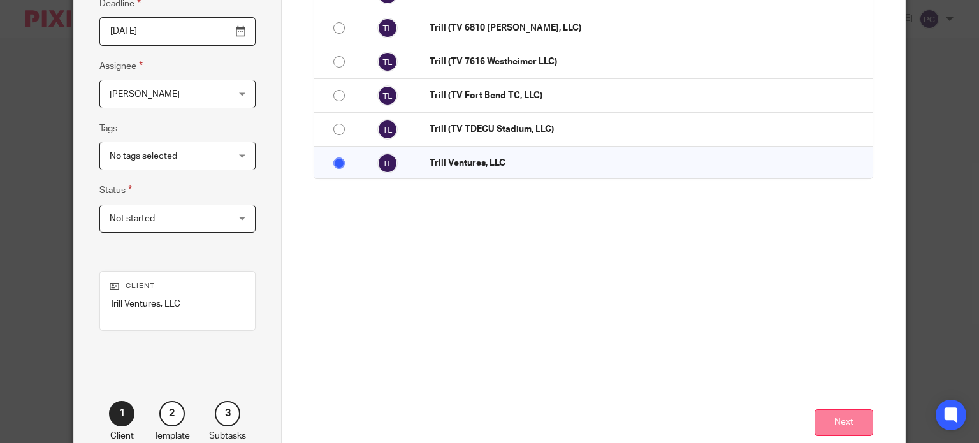
click at [835, 427] on button "Next" at bounding box center [843, 422] width 59 height 27
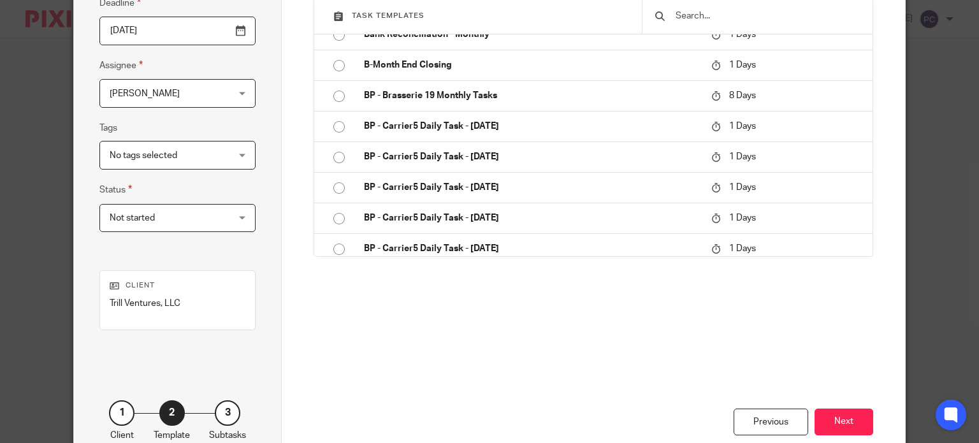
scroll to position [227, 0]
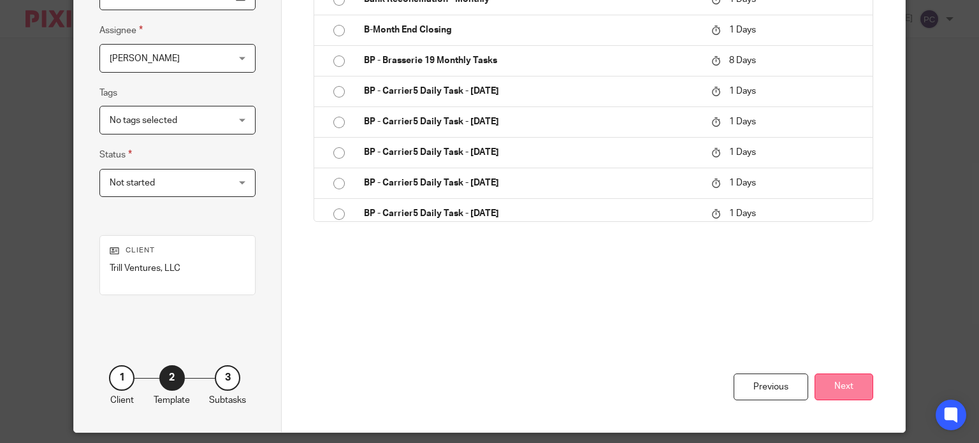
click at [844, 387] on button "Next" at bounding box center [843, 386] width 59 height 27
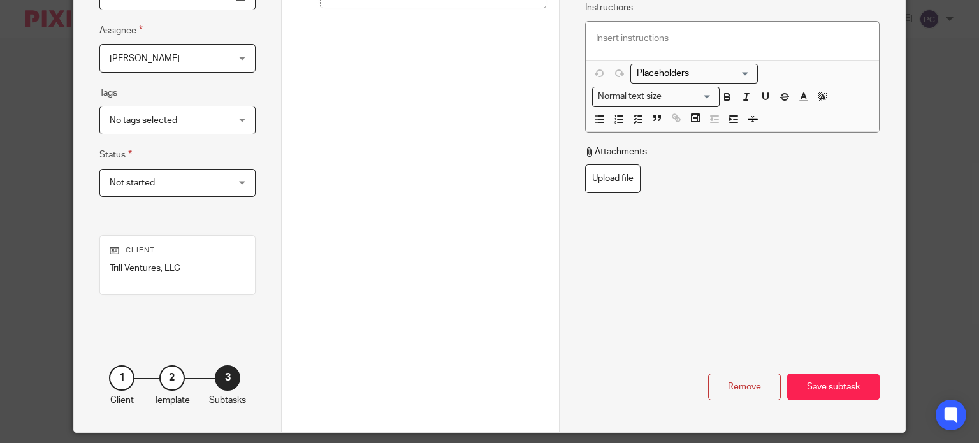
click at [644, 43] on p at bounding box center [732, 38] width 273 height 13
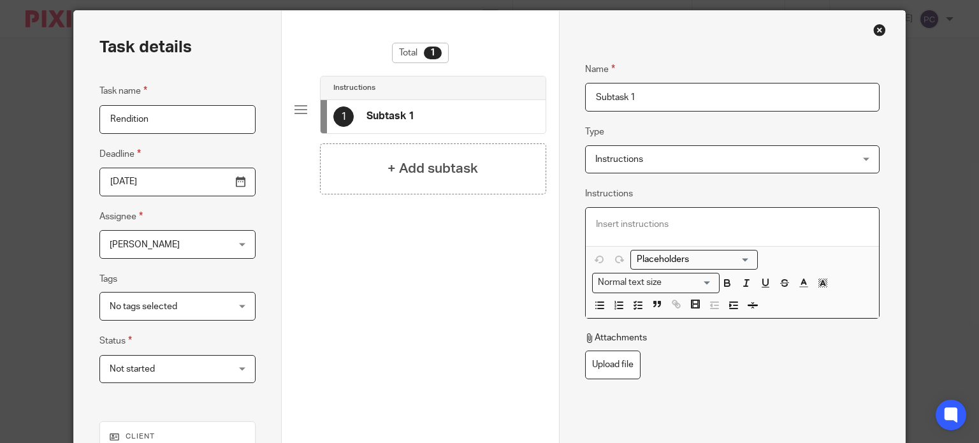
scroll to position [36, 0]
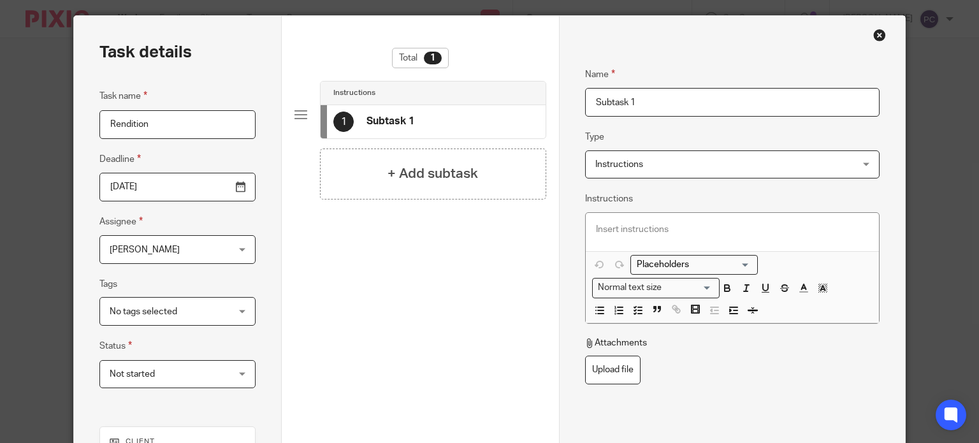
drag, startPoint x: 640, startPoint y: 101, endPoint x: 552, endPoint y: 114, distance: 89.5
click at [552, 114] on div "Task details Task name Rendition Deadline 2025-08-13 Assignee Rahil Hamirani Ra…" at bounding box center [489, 319] width 831 height 607
type input "To sing"
click at [625, 238] on div at bounding box center [732, 232] width 293 height 38
click at [613, 229] on p at bounding box center [732, 229] width 273 height 13
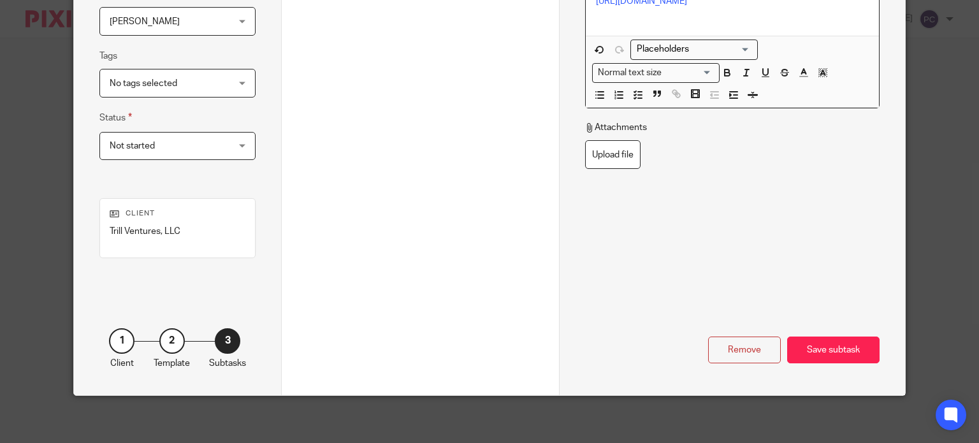
scroll to position [267, 0]
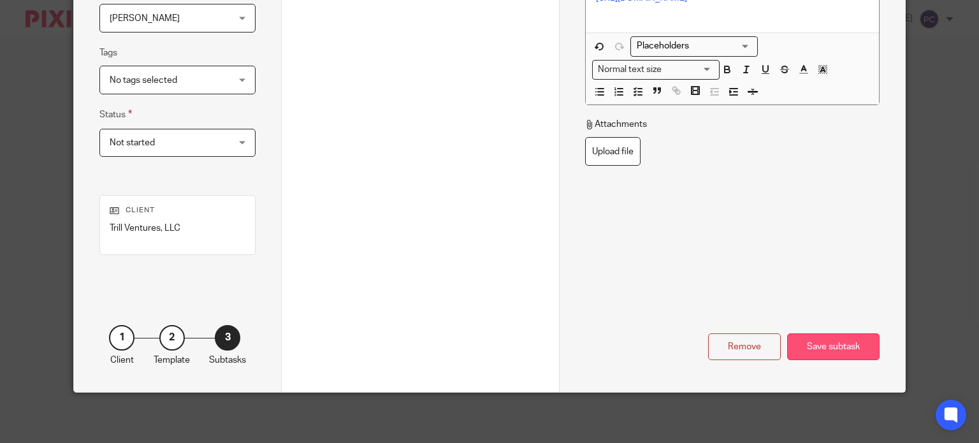
click at [823, 333] on div "Save subtask" at bounding box center [833, 346] width 92 height 27
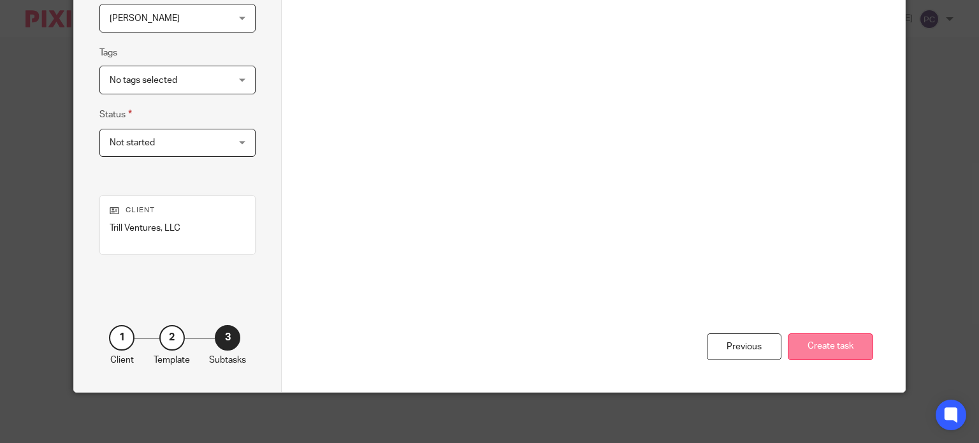
click at [821, 351] on button "Create task" at bounding box center [830, 346] width 85 height 27
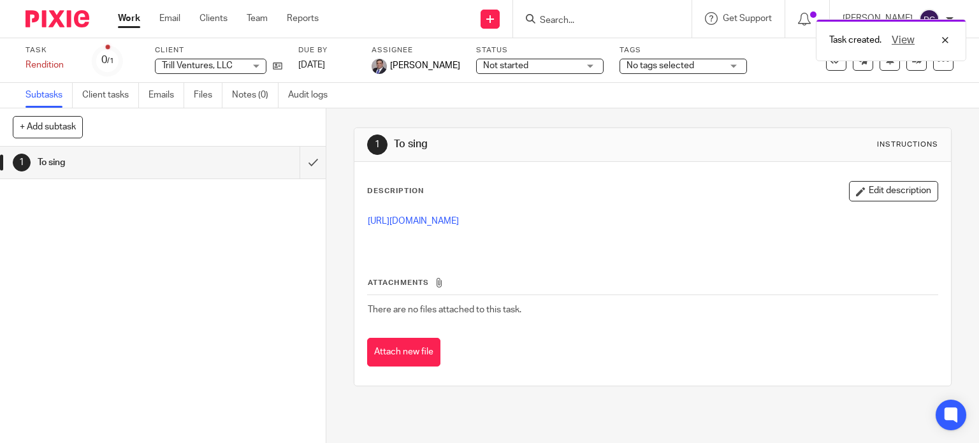
click at [497, 21] on div "Task created. View" at bounding box center [727, 37] width 477 height 48
click at [497, 15] on div "Task created. View" at bounding box center [727, 37] width 477 height 48
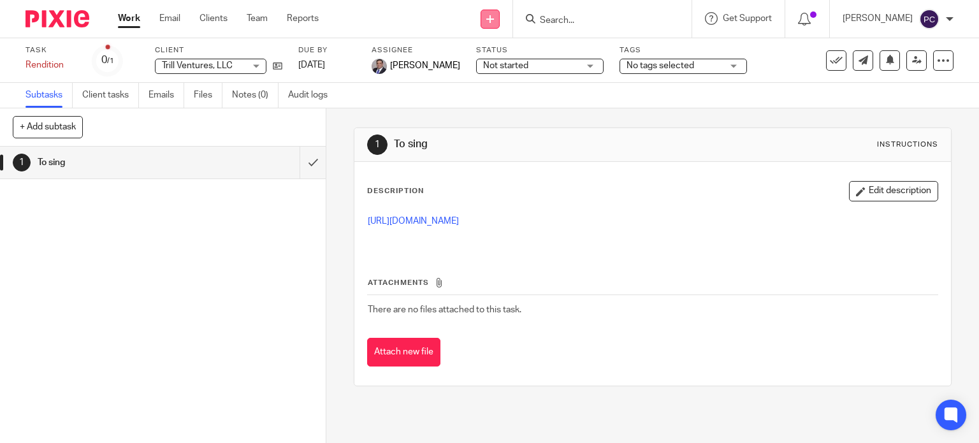
click at [494, 16] on icon at bounding box center [490, 19] width 8 height 8
click at [514, 76] on link "Create task" at bounding box center [502, 78] width 89 height 18
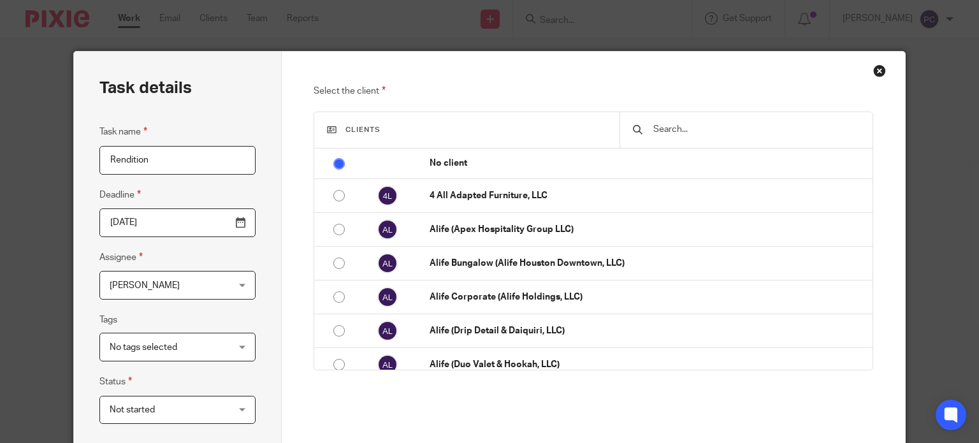
type input "Rendition"
click at [152, 291] on span "[PERSON_NAME]" at bounding box center [168, 284] width 116 height 27
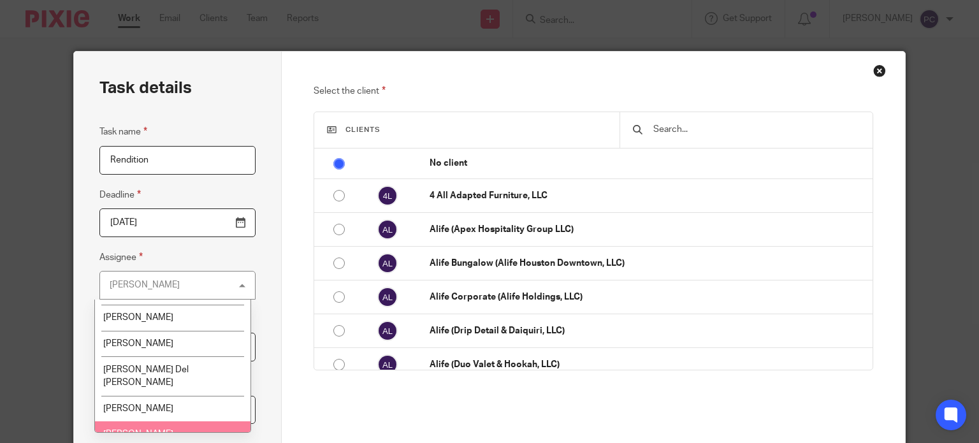
scroll to position [1202, 0]
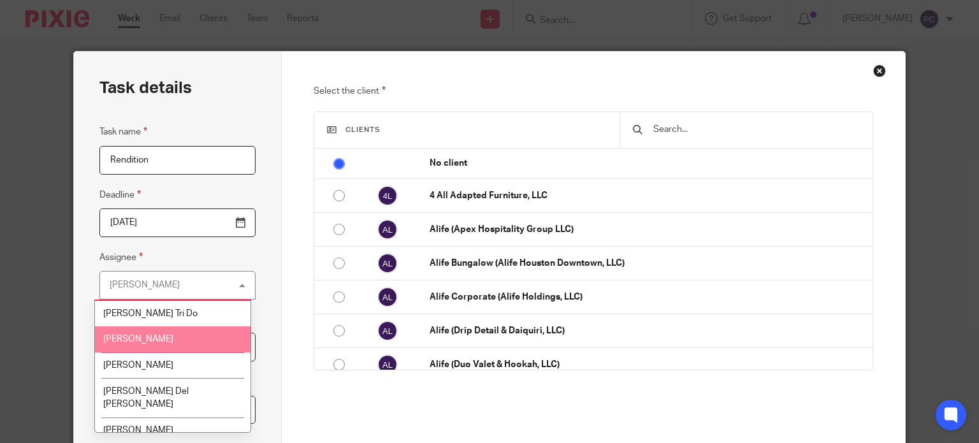
click at [144, 335] on span "[PERSON_NAME]" at bounding box center [138, 339] width 70 height 9
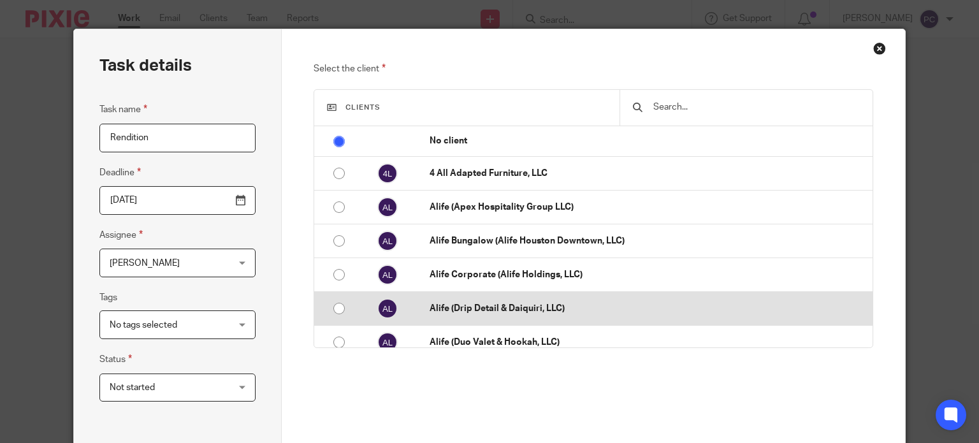
scroll to position [0, 0]
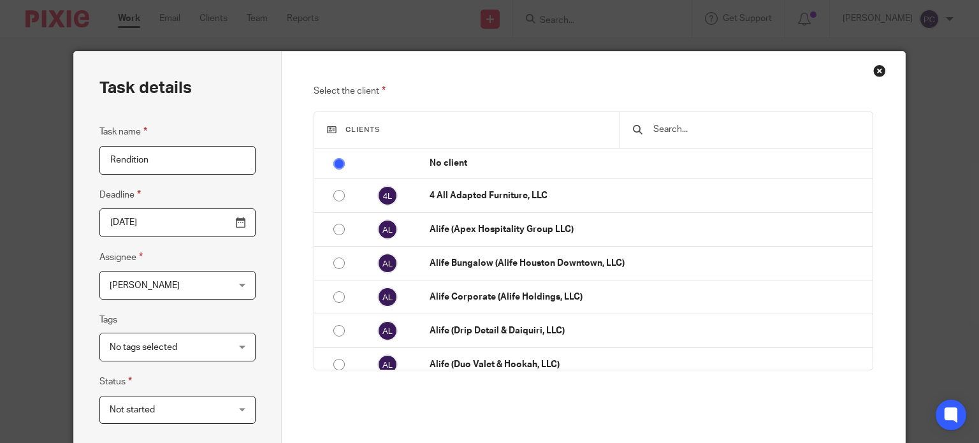
click at [674, 137] on div at bounding box center [745, 130] width 252 height 36
click at [681, 137] on div at bounding box center [745, 130] width 252 height 36
click at [686, 127] on input "text" at bounding box center [755, 129] width 207 height 14
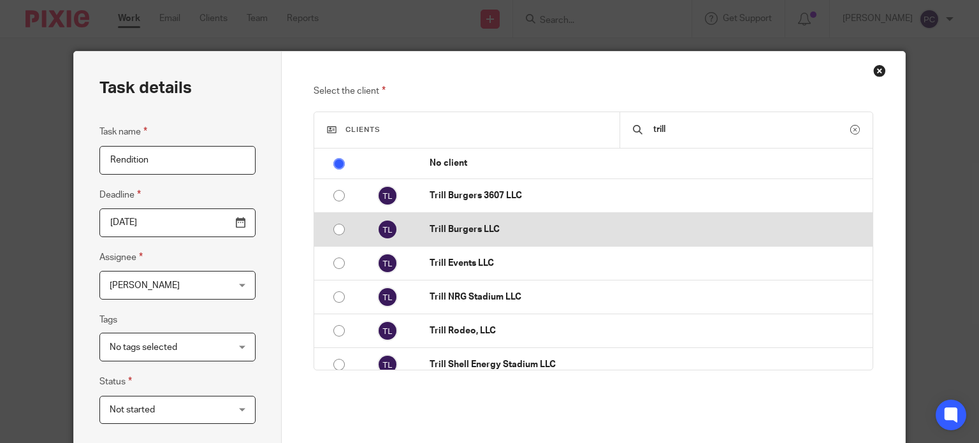
type input "trill"
click at [483, 231] on p "Trill Burgers LLC" at bounding box center [648, 229] width 436 height 13
radio input "false"
radio input "true"
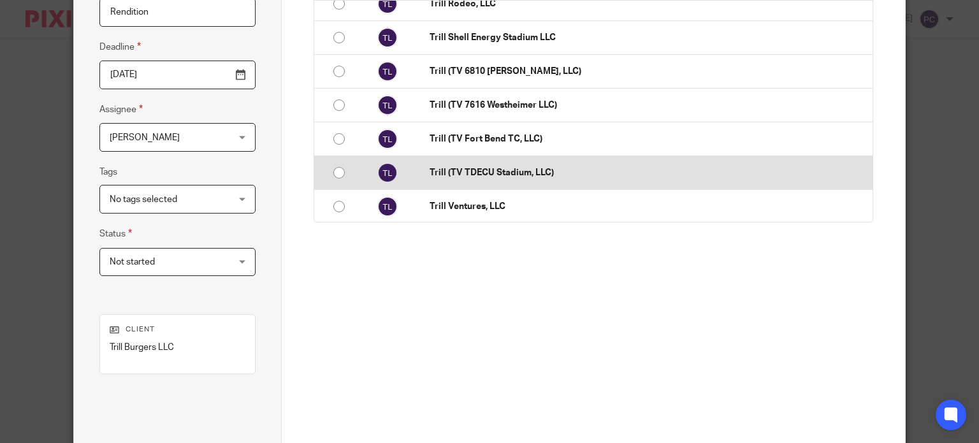
scroll to position [191, 0]
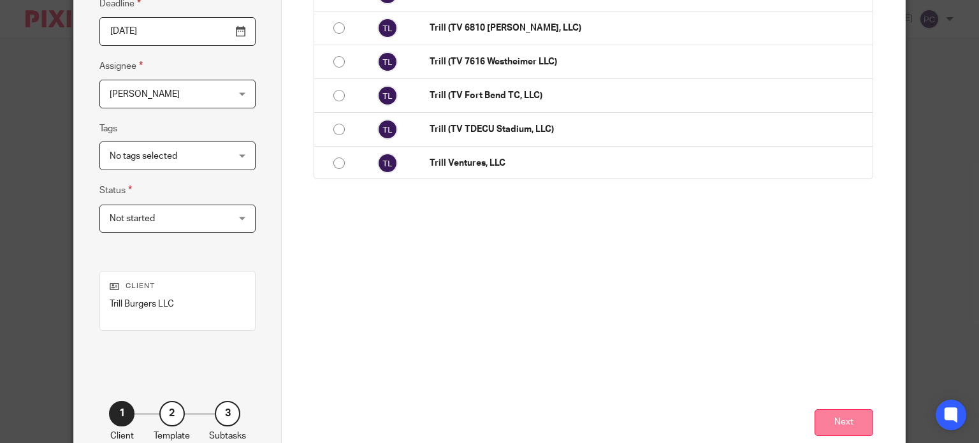
click at [824, 415] on button "Next" at bounding box center [843, 422] width 59 height 27
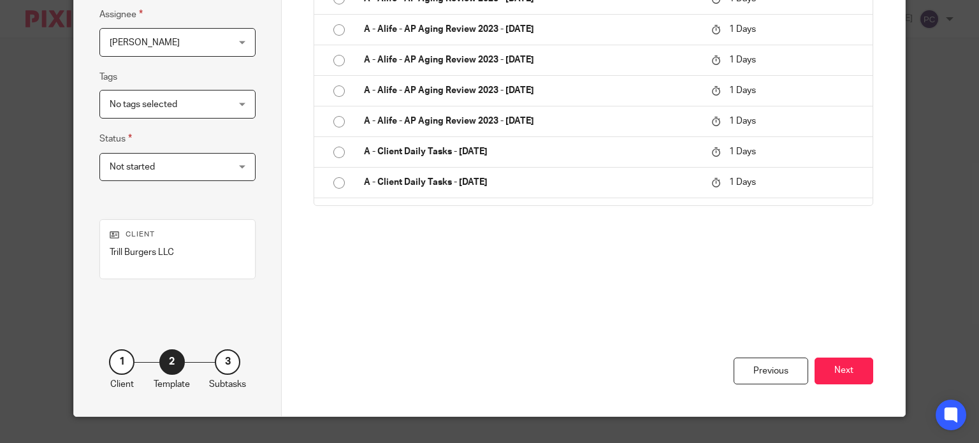
scroll to position [267, 0]
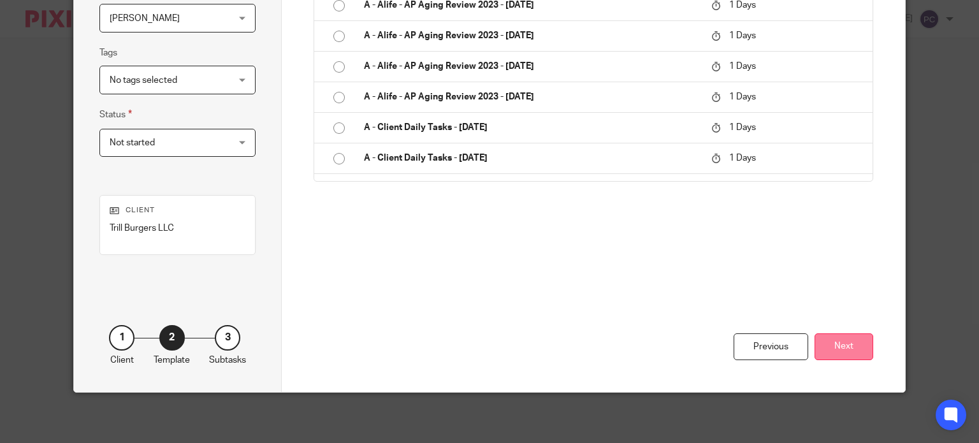
click at [841, 340] on button "Next" at bounding box center [843, 346] width 59 height 27
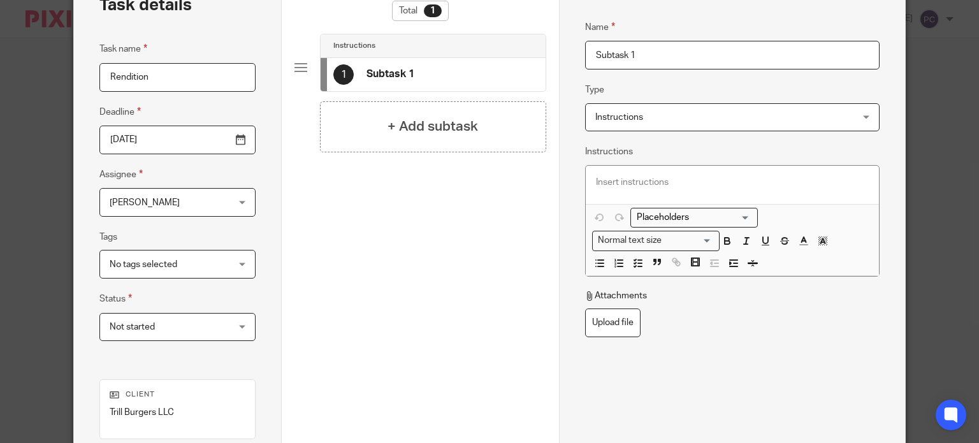
scroll to position [76, 0]
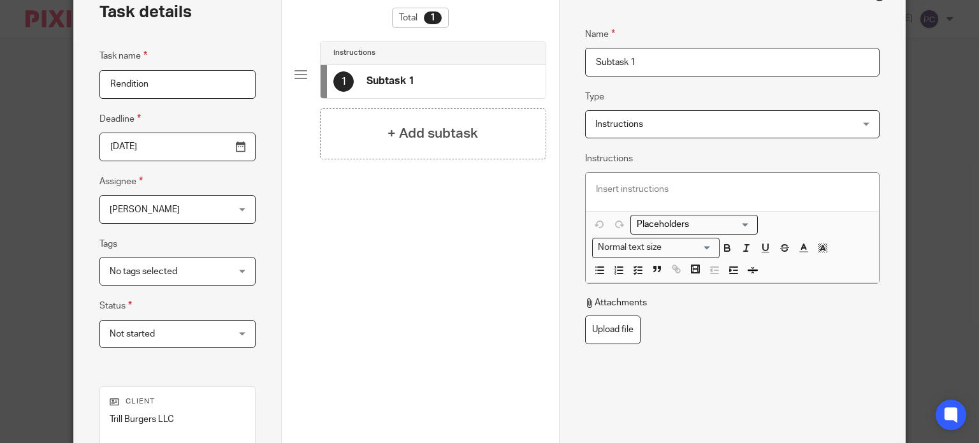
drag, startPoint x: 635, startPoint y: 58, endPoint x: 560, endPoint y: 63, distance: 75.4
click at [560, 63] on div "Name Subtask 1 Type Instructions Instructions Instructions Document signing - r…" at bounding box center [732, 279] width 346 height 607
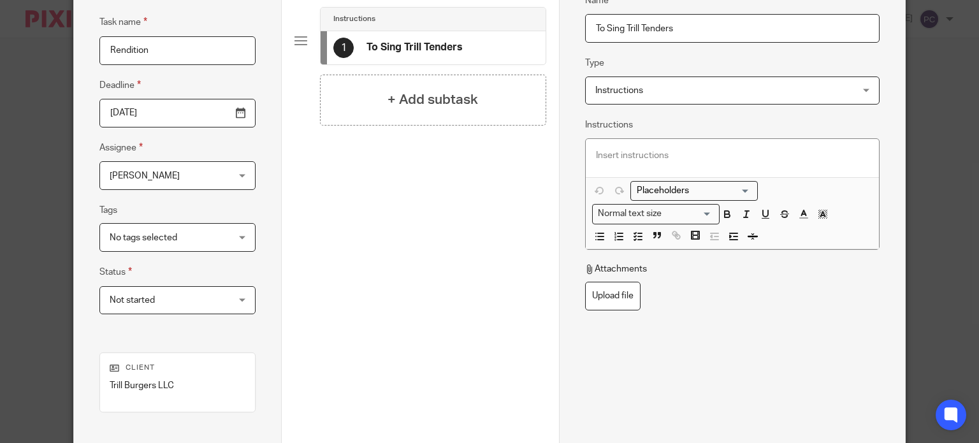
scroll to position [140, 0]
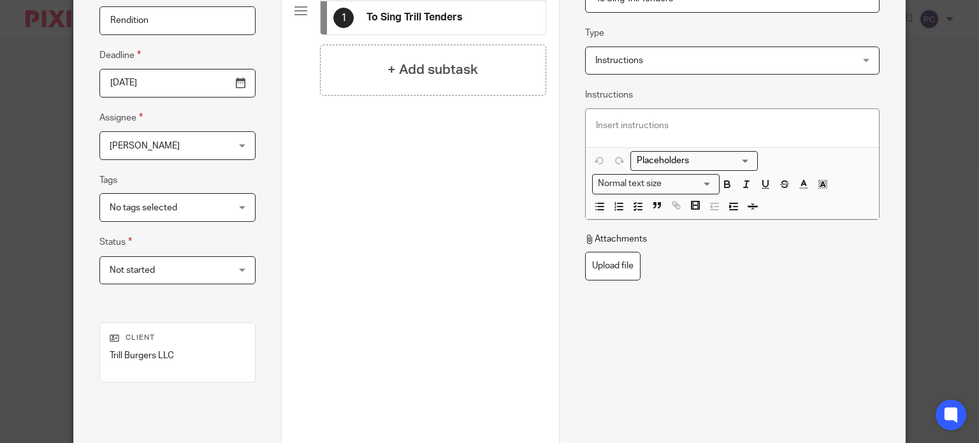
type input "To Sing Trill Tenders"
click at [603, 129] on p at bounding box center [732, 125] width 273 height 13
click at [633, 125] on p at bounding box center [732, 125] width 273 height 13
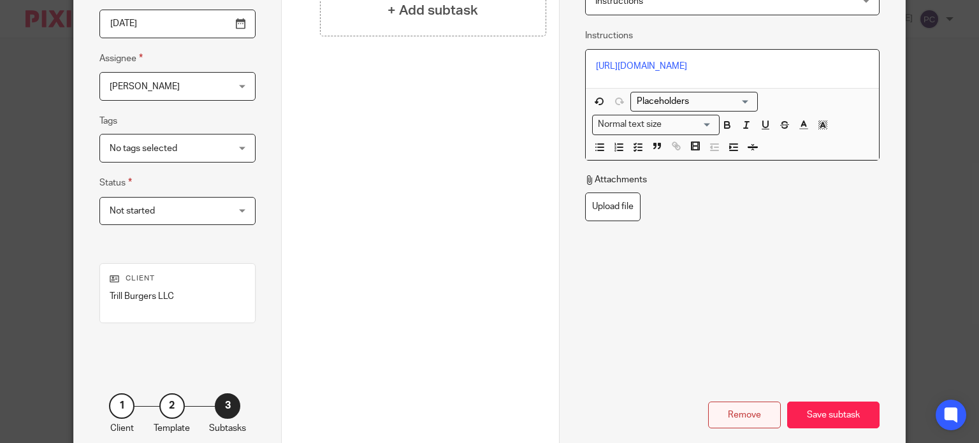
scroll to position [267, 0]
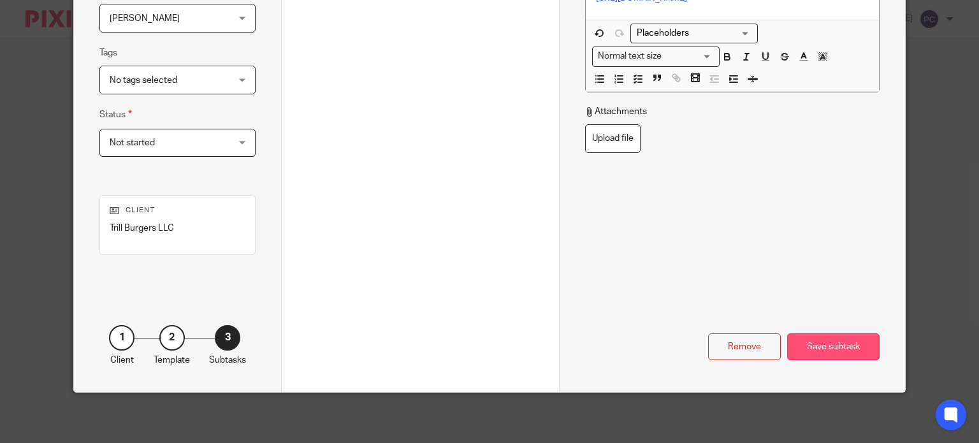
click at [806, 333] on div "Save subtask" at bounding box center [833, 346] width 92 height 27
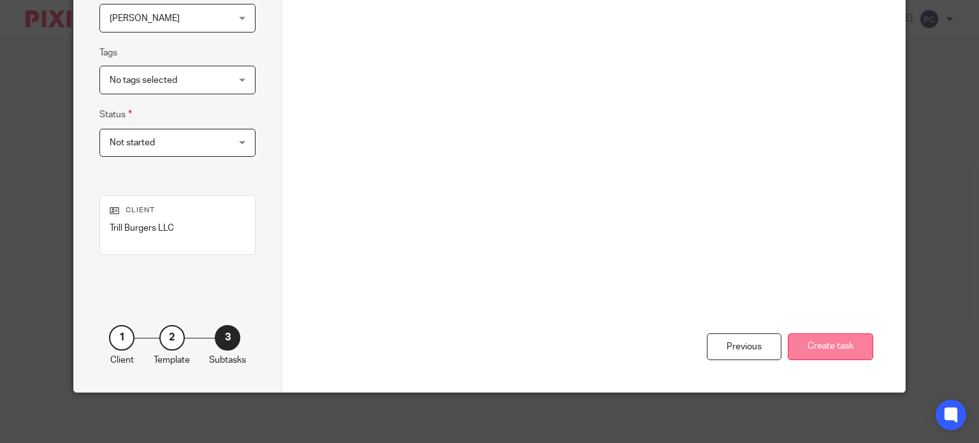
click at [811, 340] on button "Create task" at bounding box center [830, 346] width 85 height 27
